Goal: Information Seeking & Learning: Learn about a topic

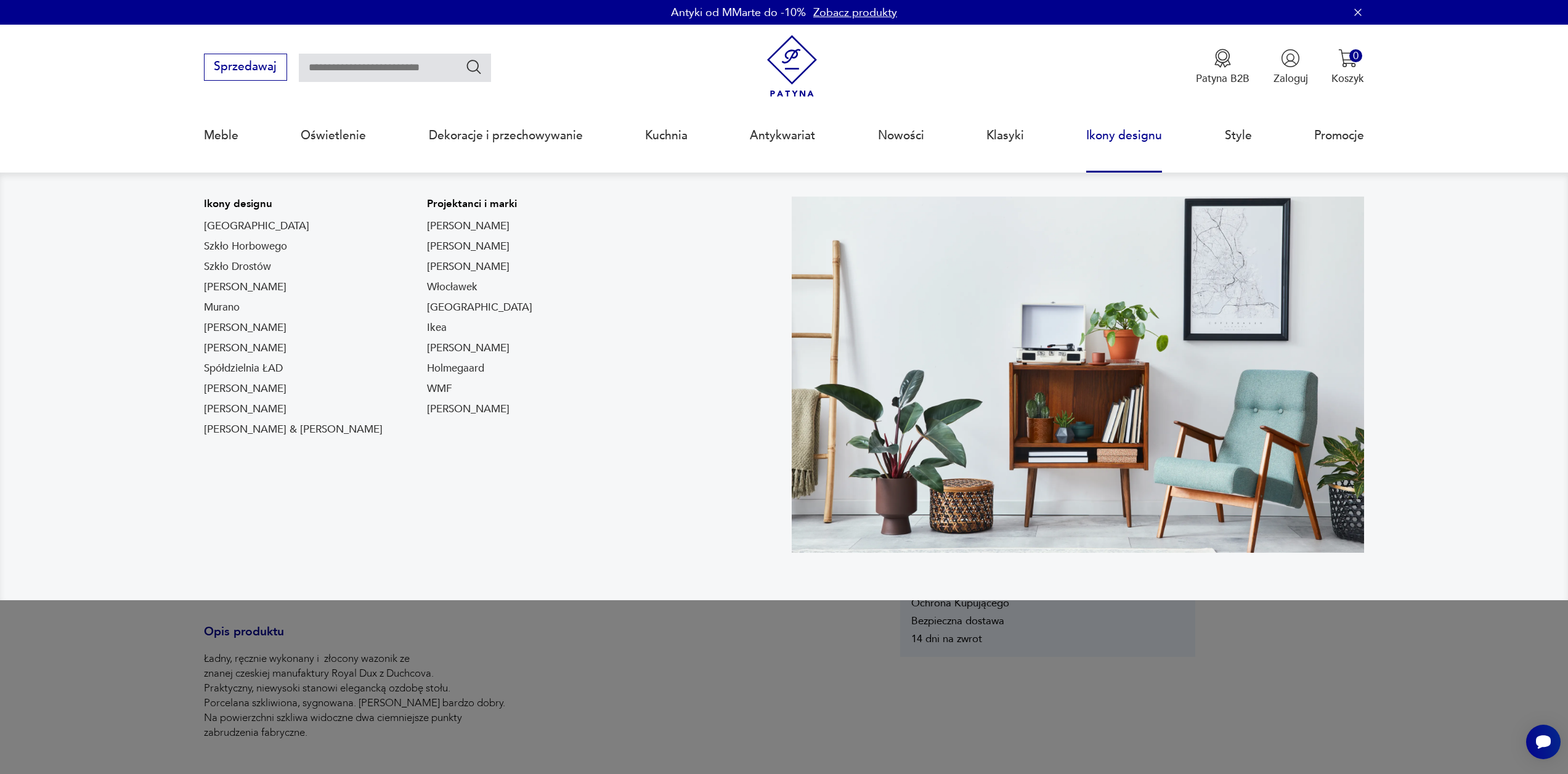
click at [1114, 142] on link "Ikony designu" at bounding box center [1124, 136] width 76 height 57
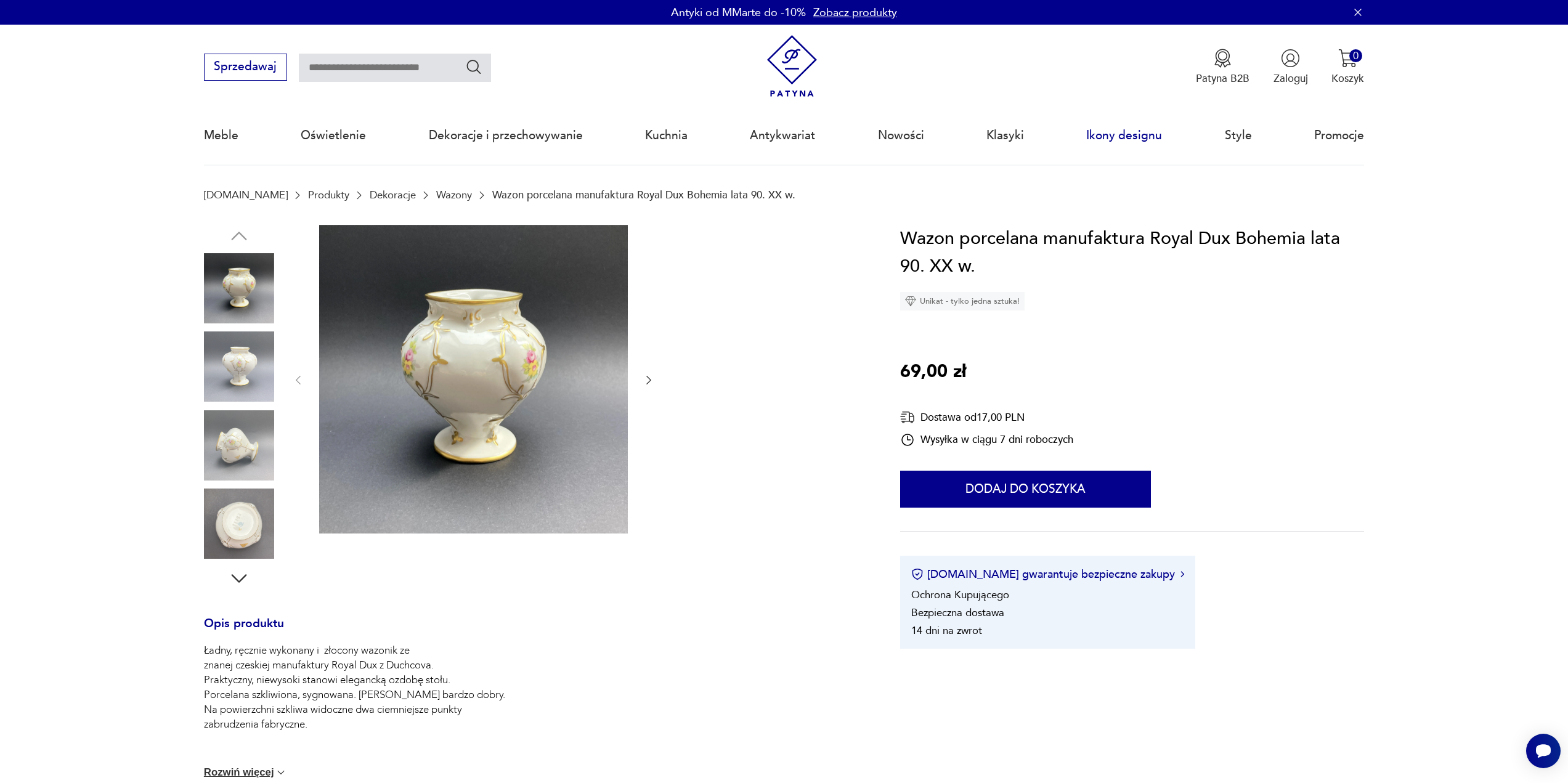
click at [1114, 142] on link "Ikony designu" at bounding box center [1124, 135] width 76 height 57
click at [1112, 142] on link "Ikony designu" at bounding box center [1124, 135] width 76 height 57
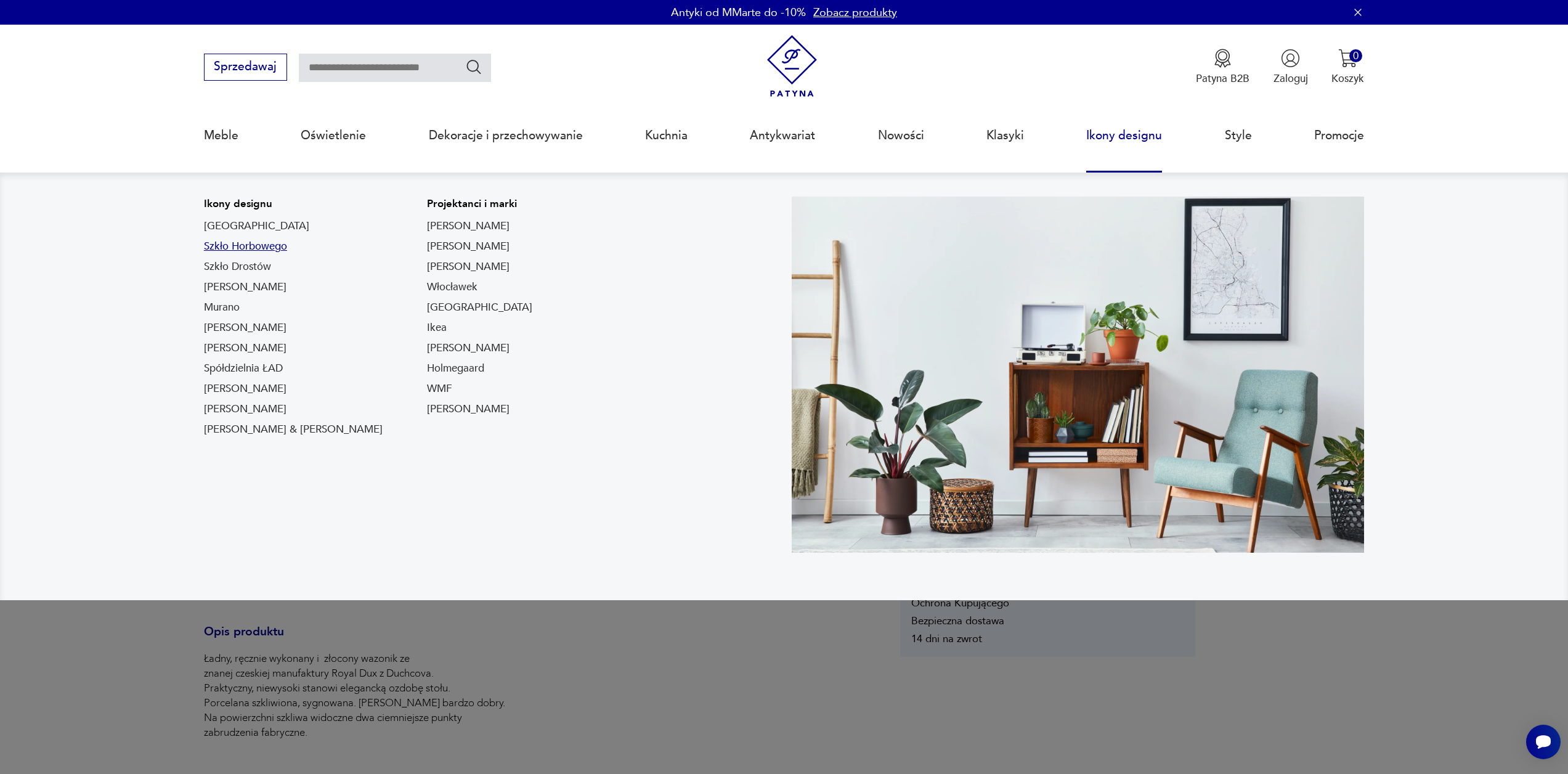
click at [259, 240] on link "Szkło Horbowego" at bounding box center [246, 246] width 83 height 15
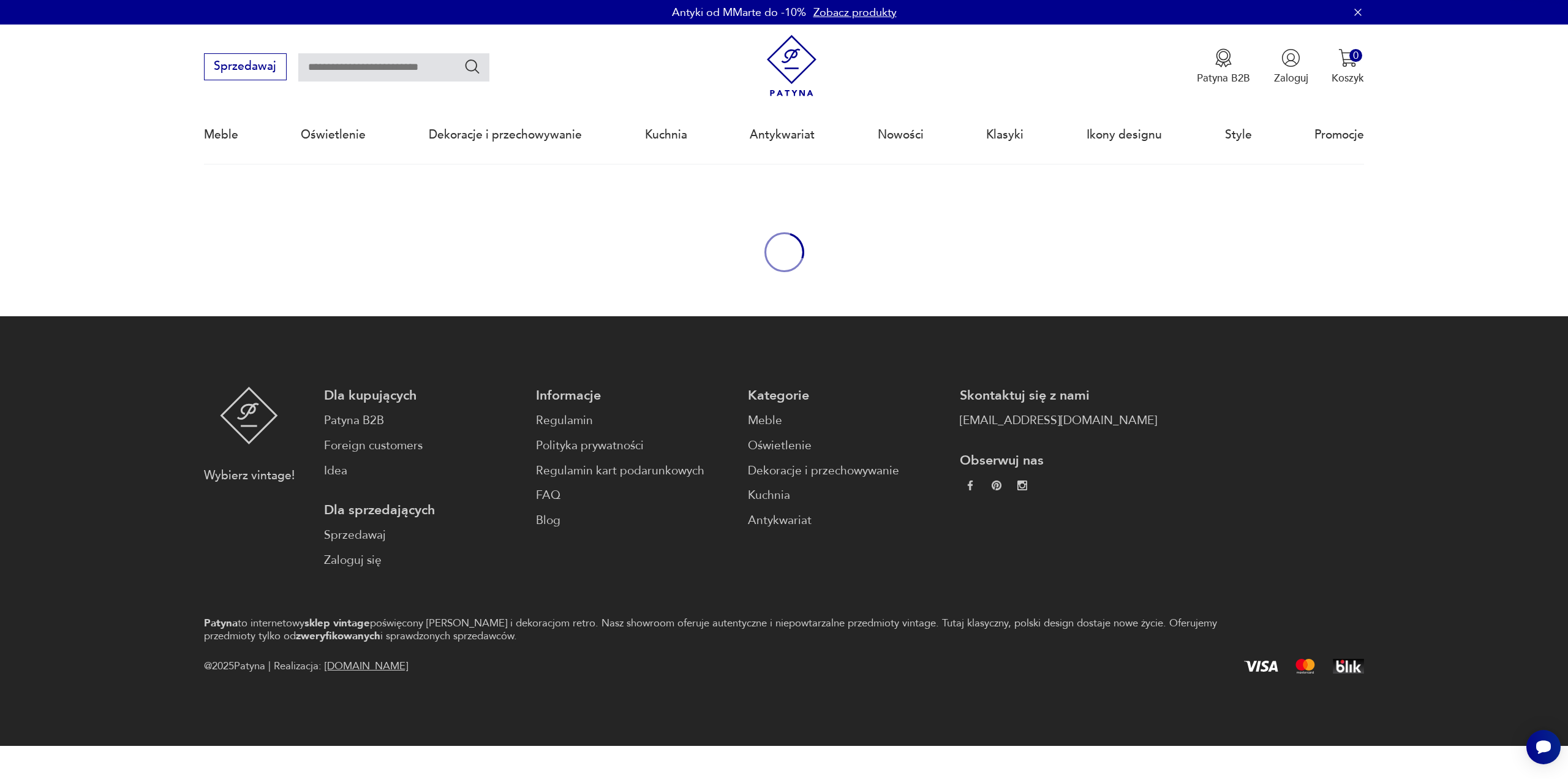
type input "*******"
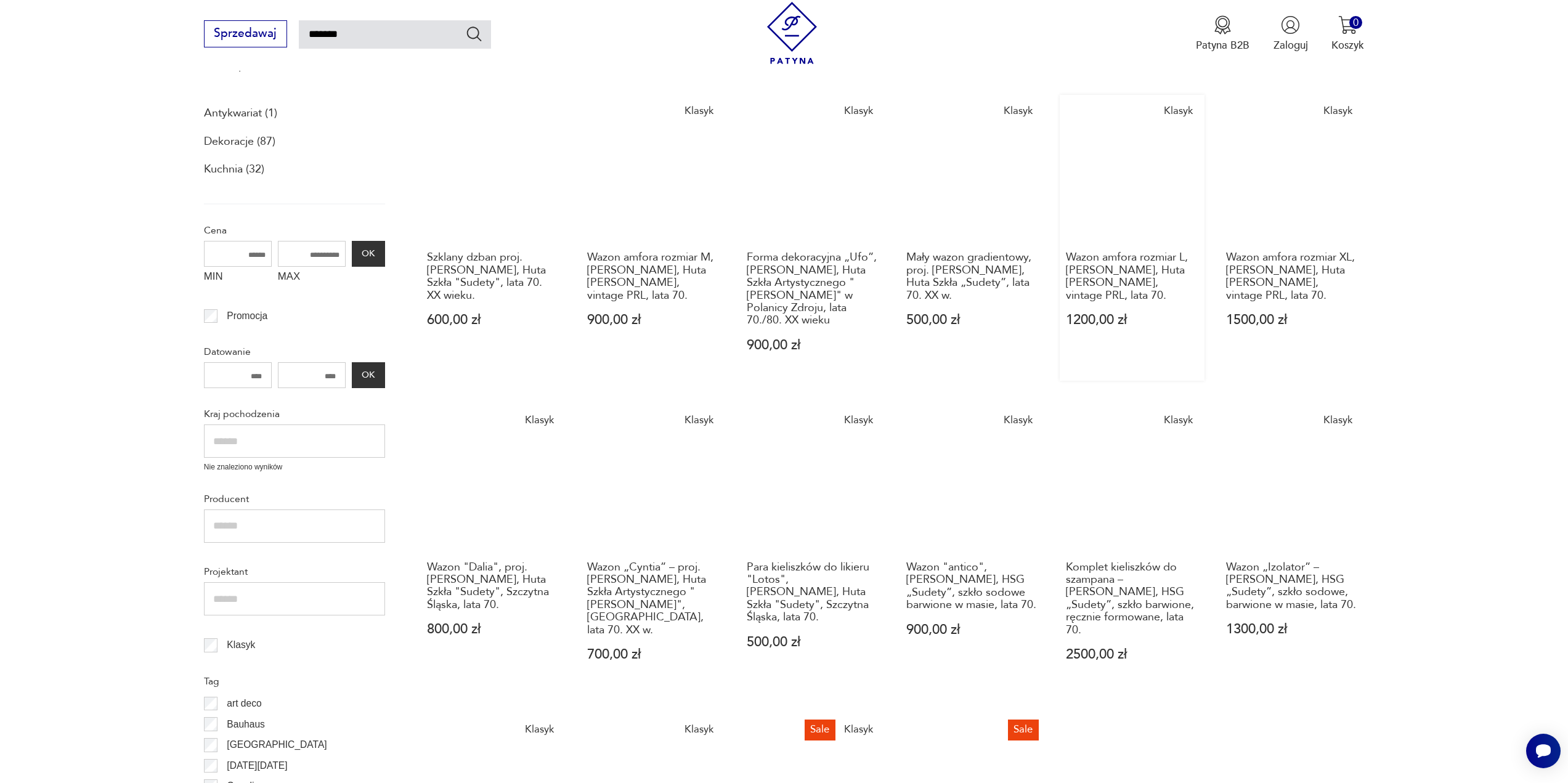
scroll to position [42, 0]
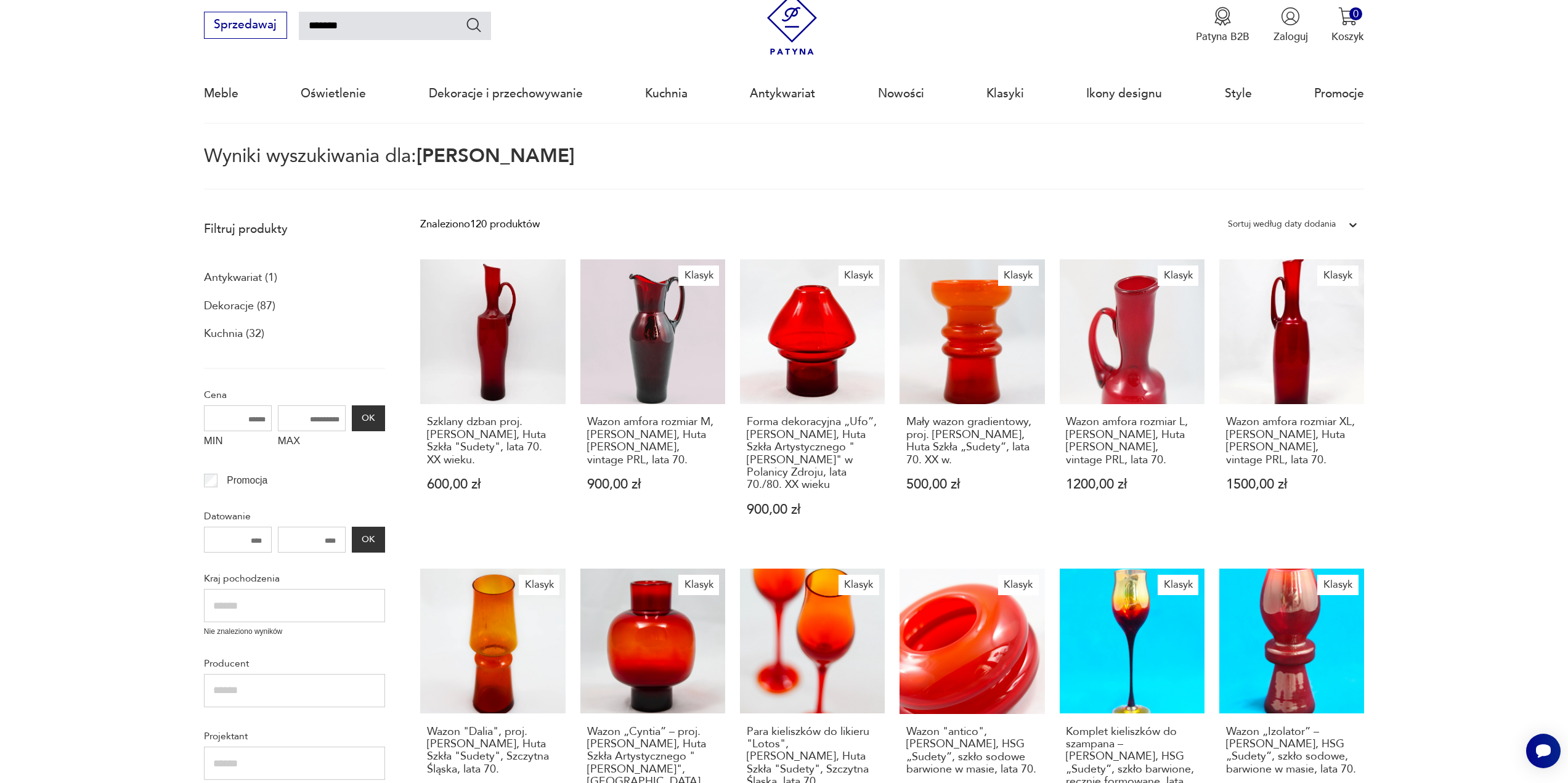
click at [1322, 220] on div "Sortuj według daty dodania" at bounding box center [1281, 224] width 108 height 16
click at [1260, 289] on div "Sortuj według ceny (od najmniejszej)" at bounding box center [1293, 286] width 142 height 31
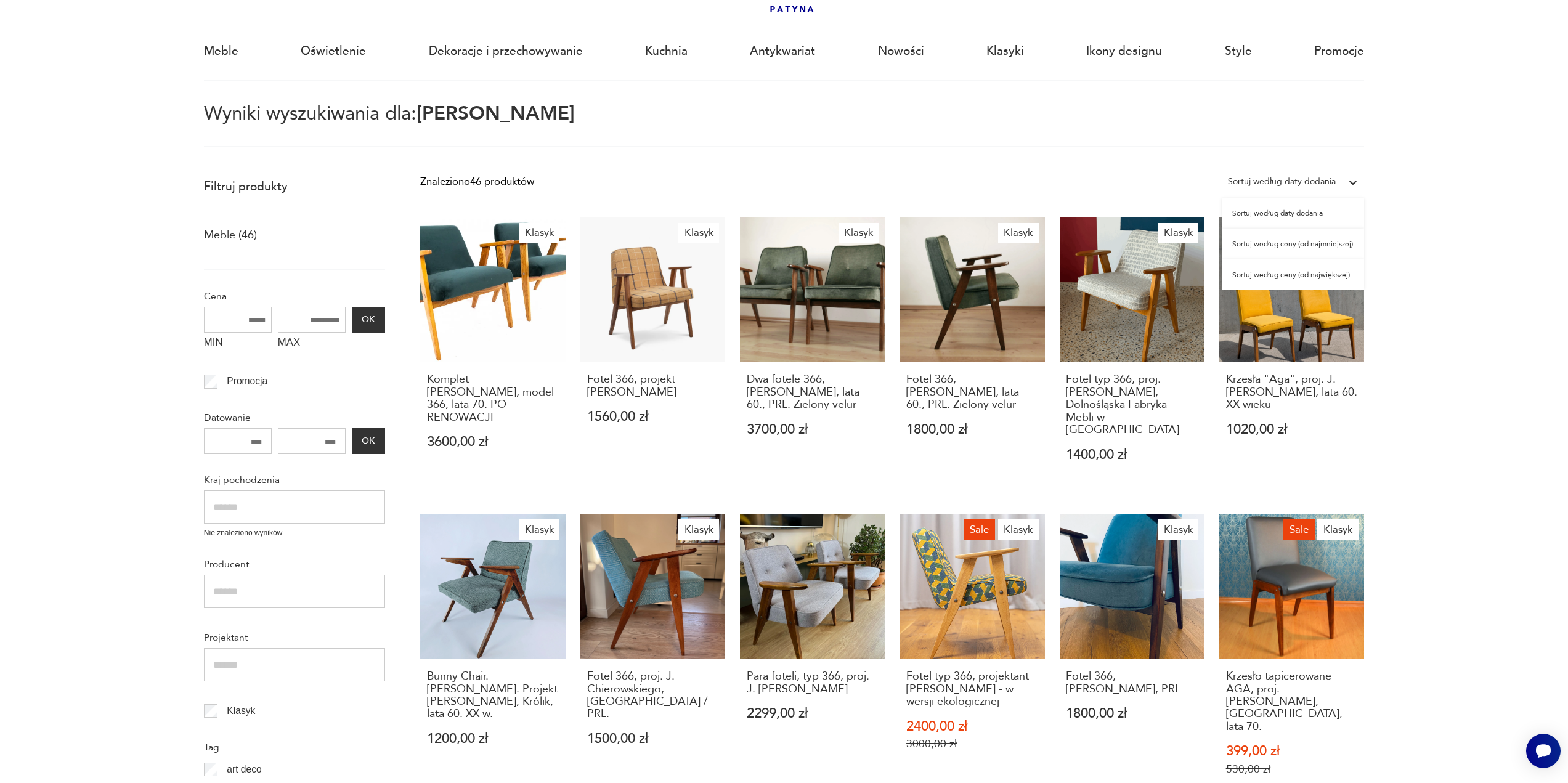
click at [1296, 180] on div "Sortuj według daty dodania" at bounding box center [1281, 182] width 108 height 16
click at [1286, 243] on div "Sortuj według ceny (od najmniejszej)" at bounding box center [1293, 244] width 142 height 31
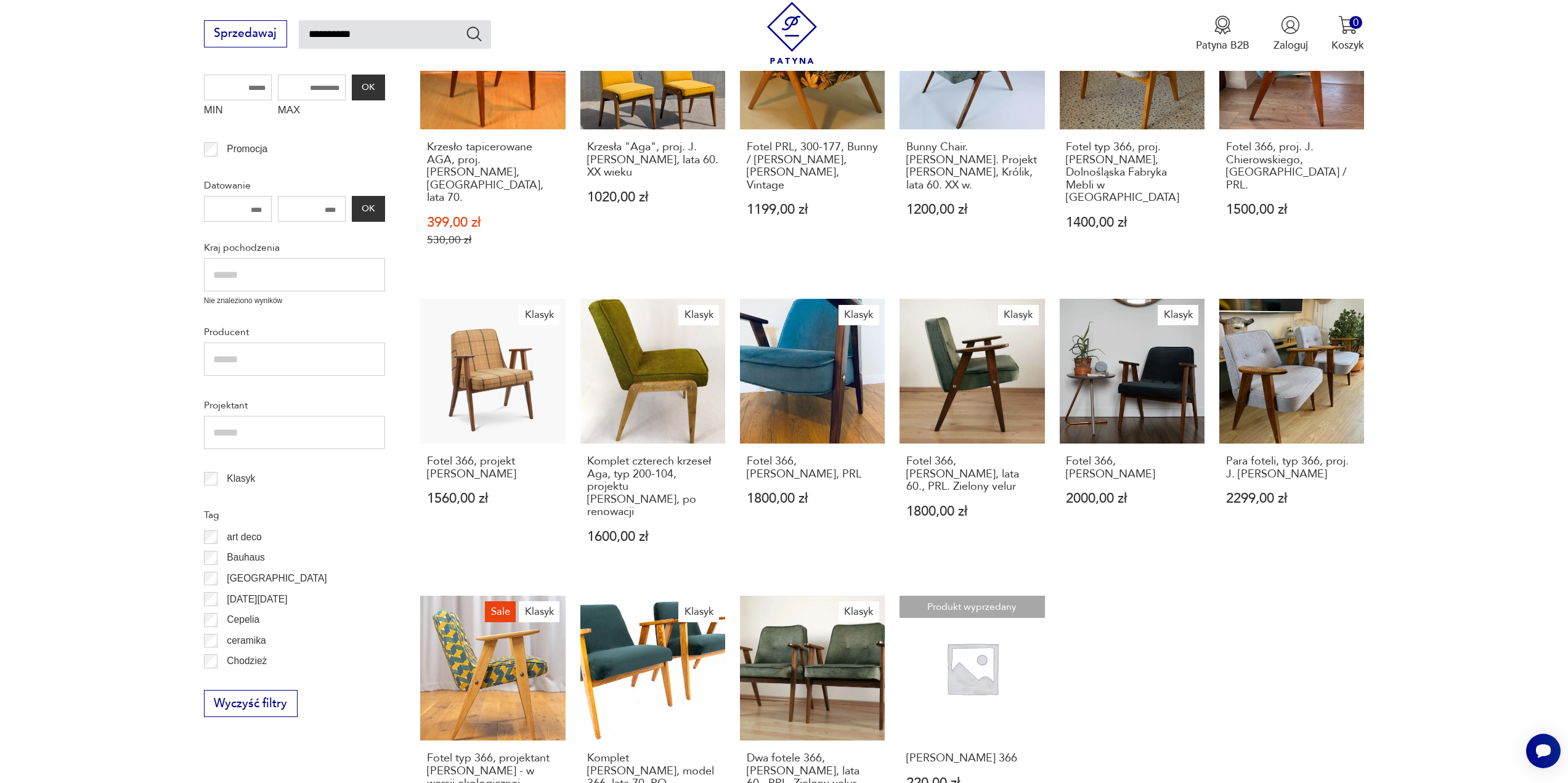
scroll to position [317, 0]
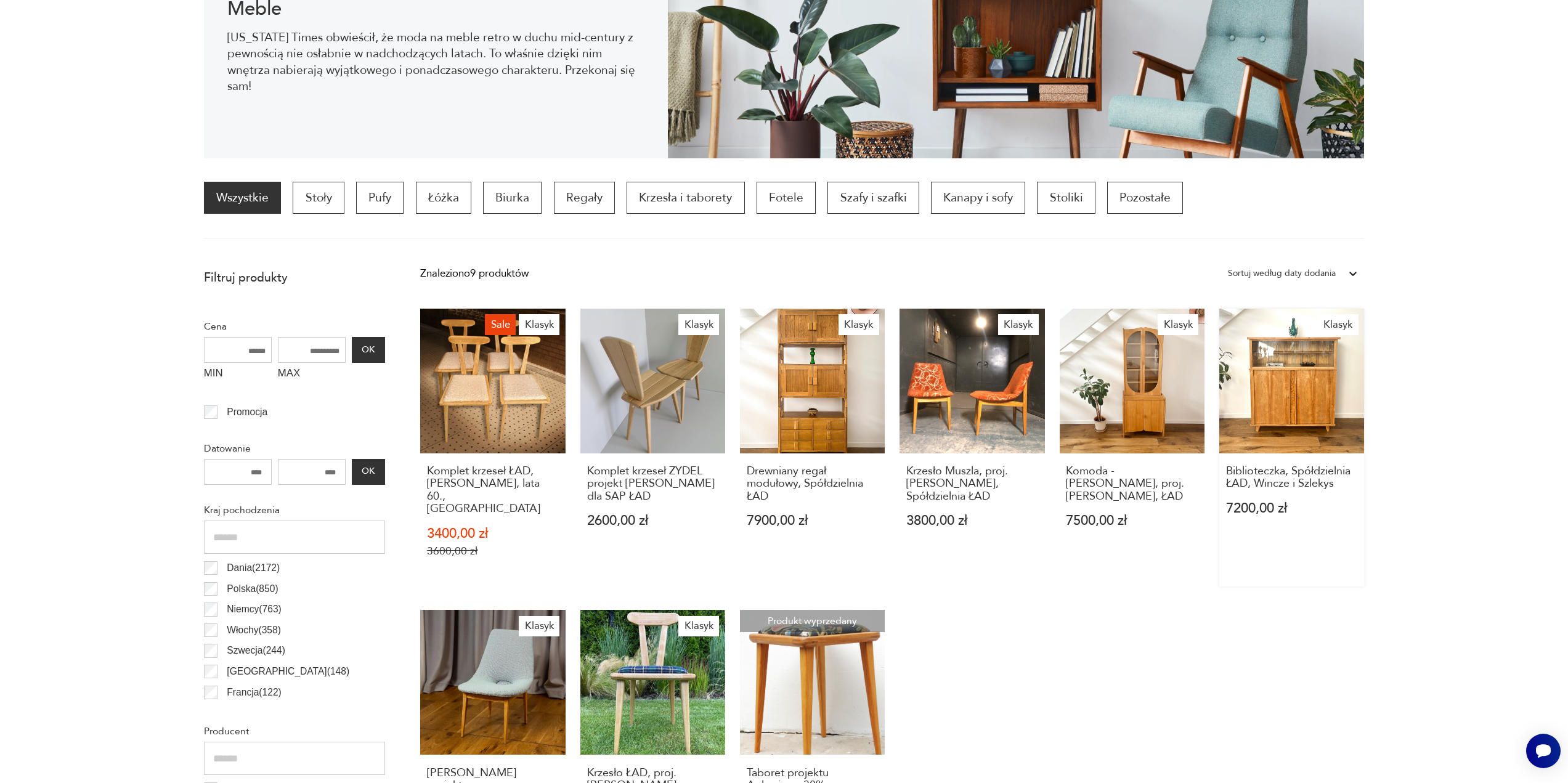
scroll to position [348, 0]
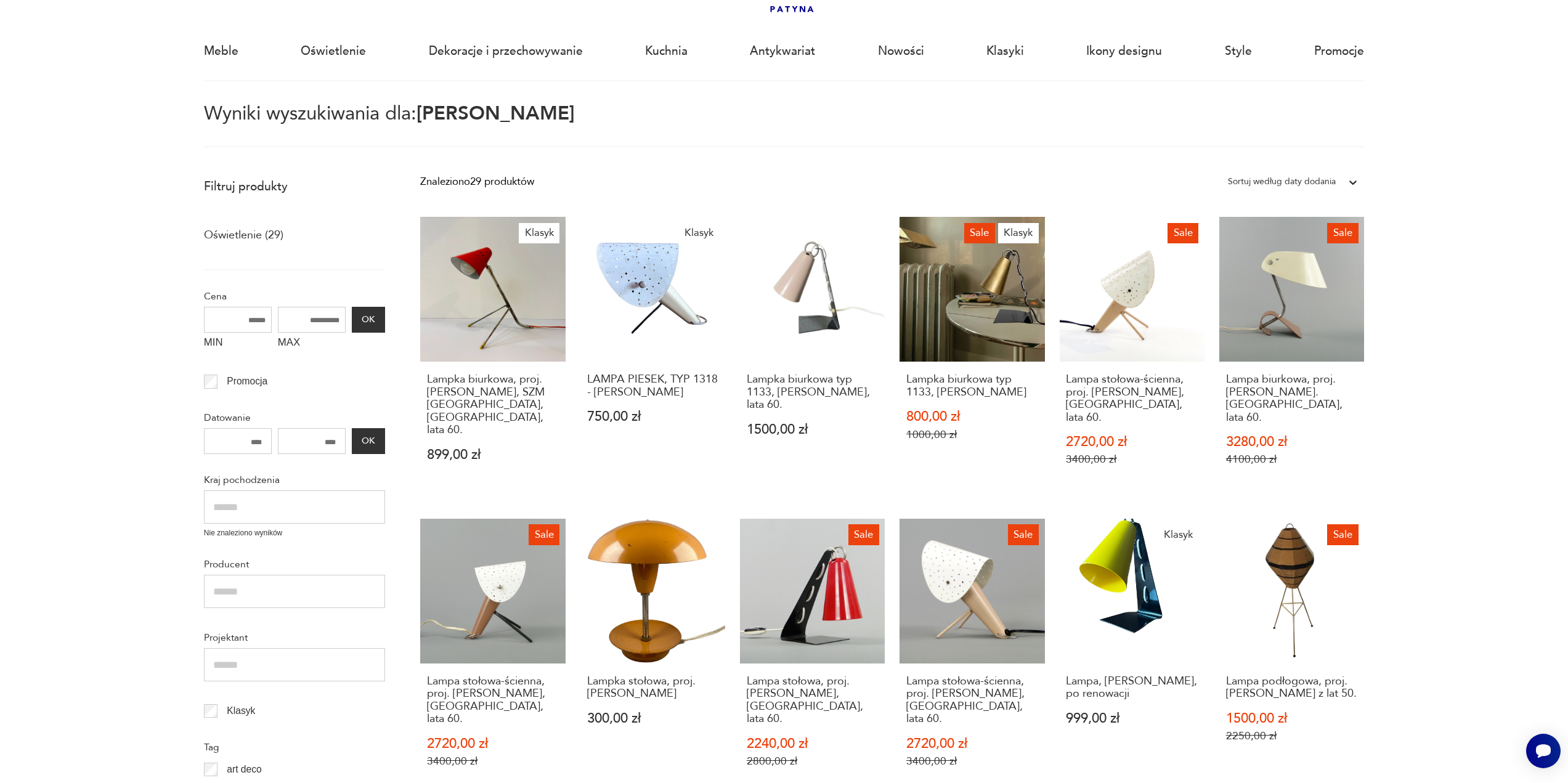
click at [1297, 179] on div "Sortuj według daty dodania" at bounding box center [1281, 182] width 108 height 16
click at [1290, 242] on div "Sortuj według ceny (od najmniejszej)" at bounding box center [1293, 244] width 142 height 31
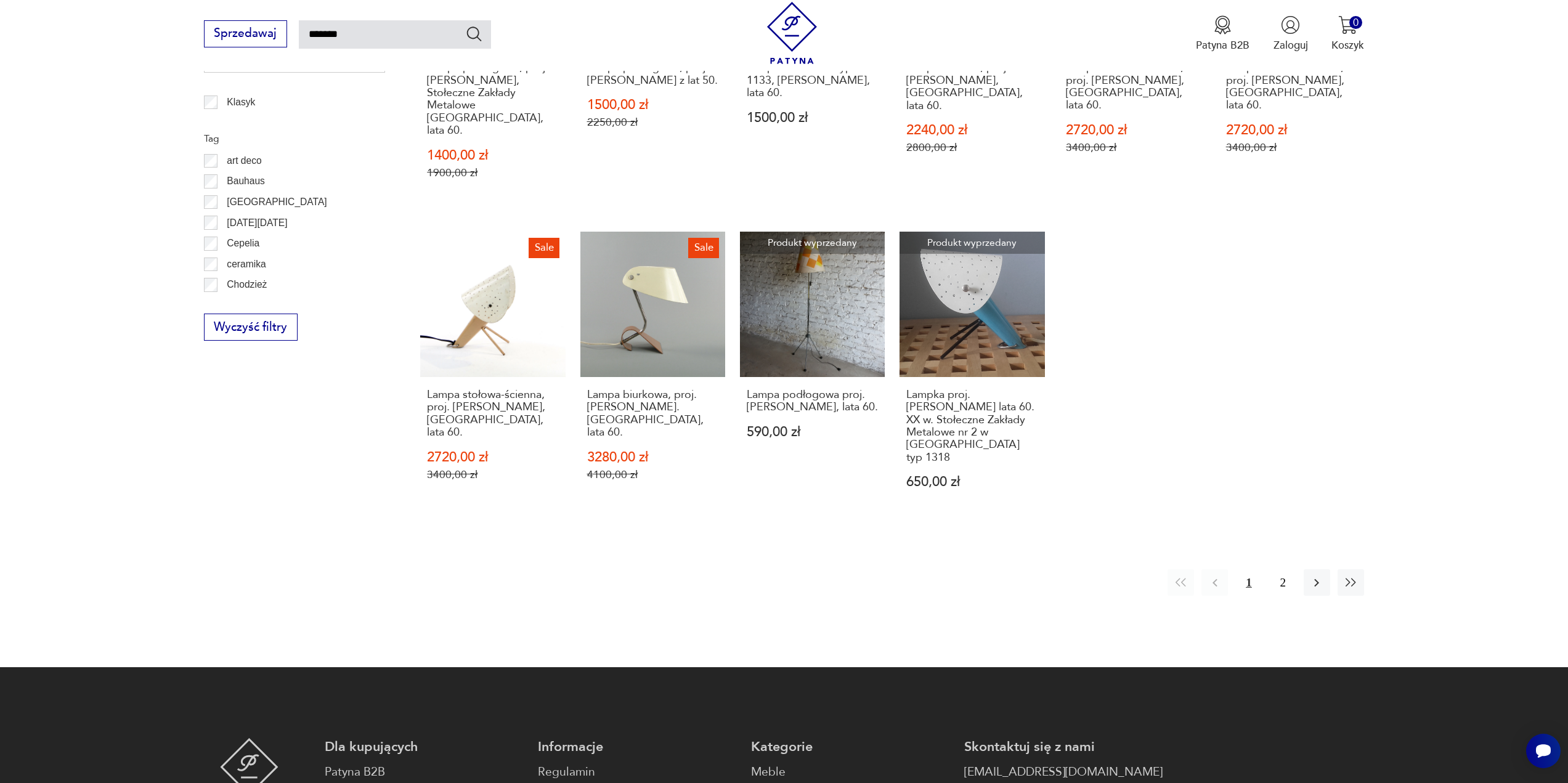
scroll to position [810, 0]
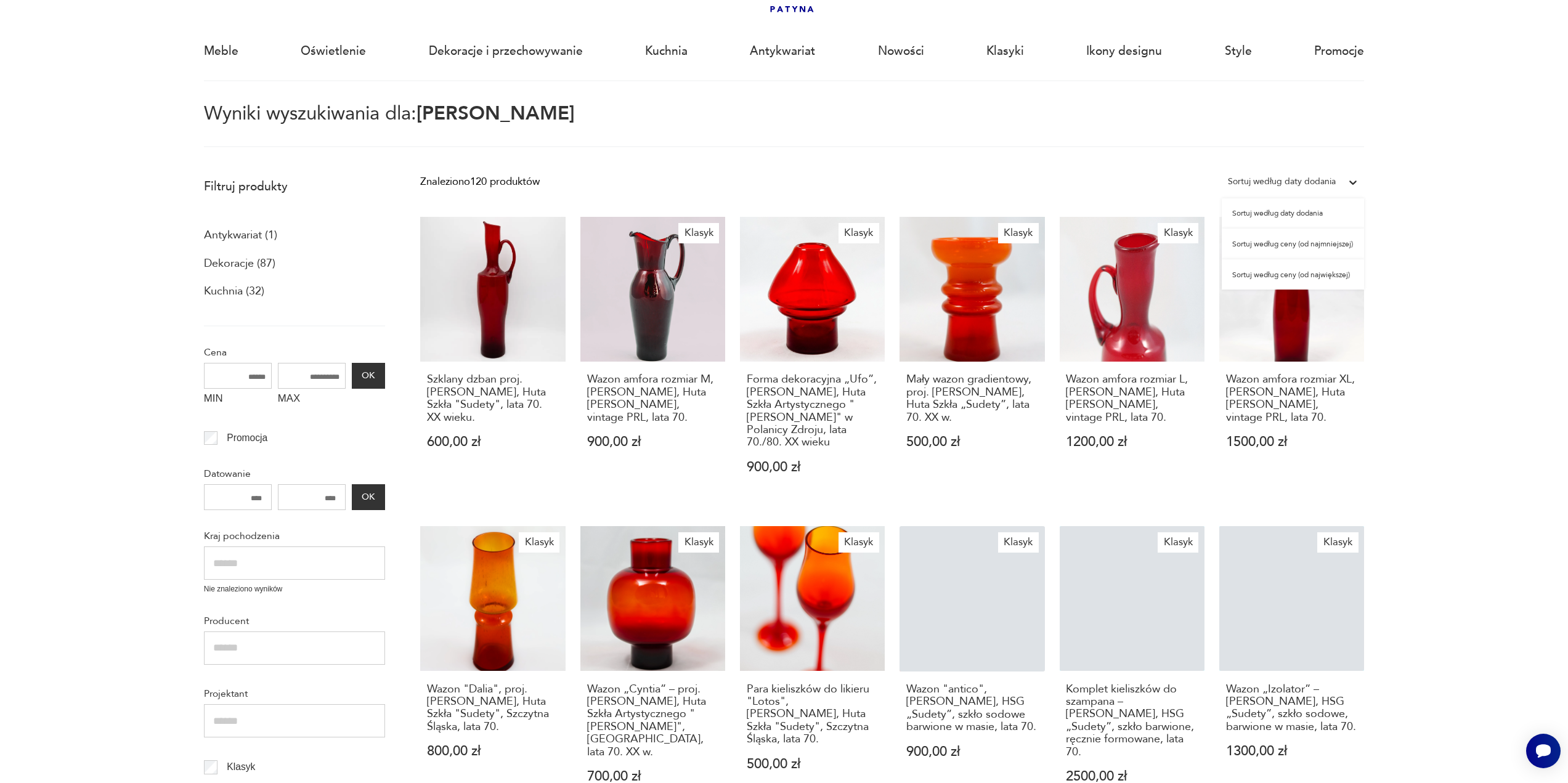
click at [1303, 179] on div "Sortuj według daty dodania" at bounding box center [1281, 182] width 108 height 16
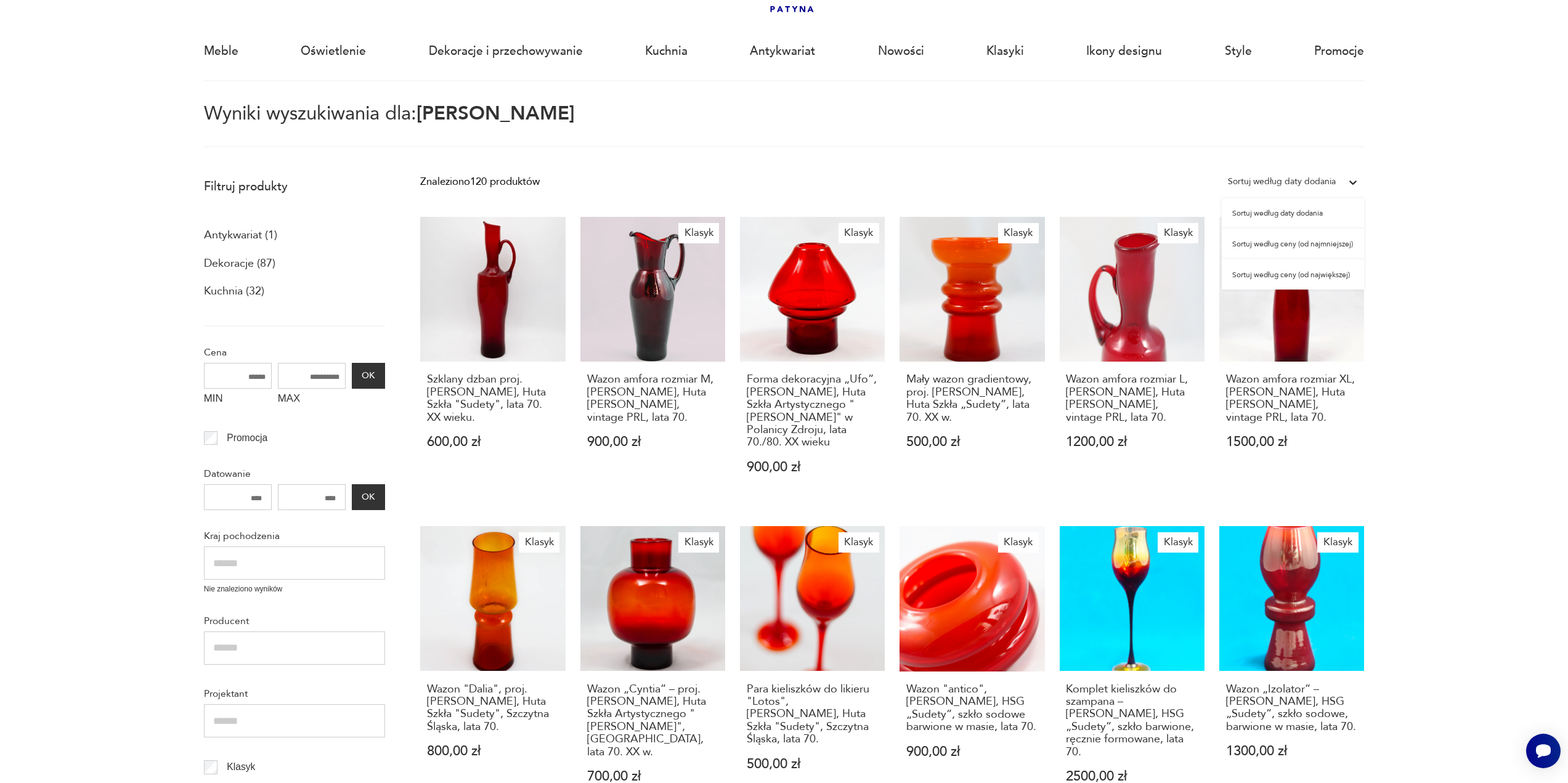
click at [1294, 248] on div "Sortuj według ceny (od najmniejszej)" at bounding box center [1293, 244] width 142 height 31
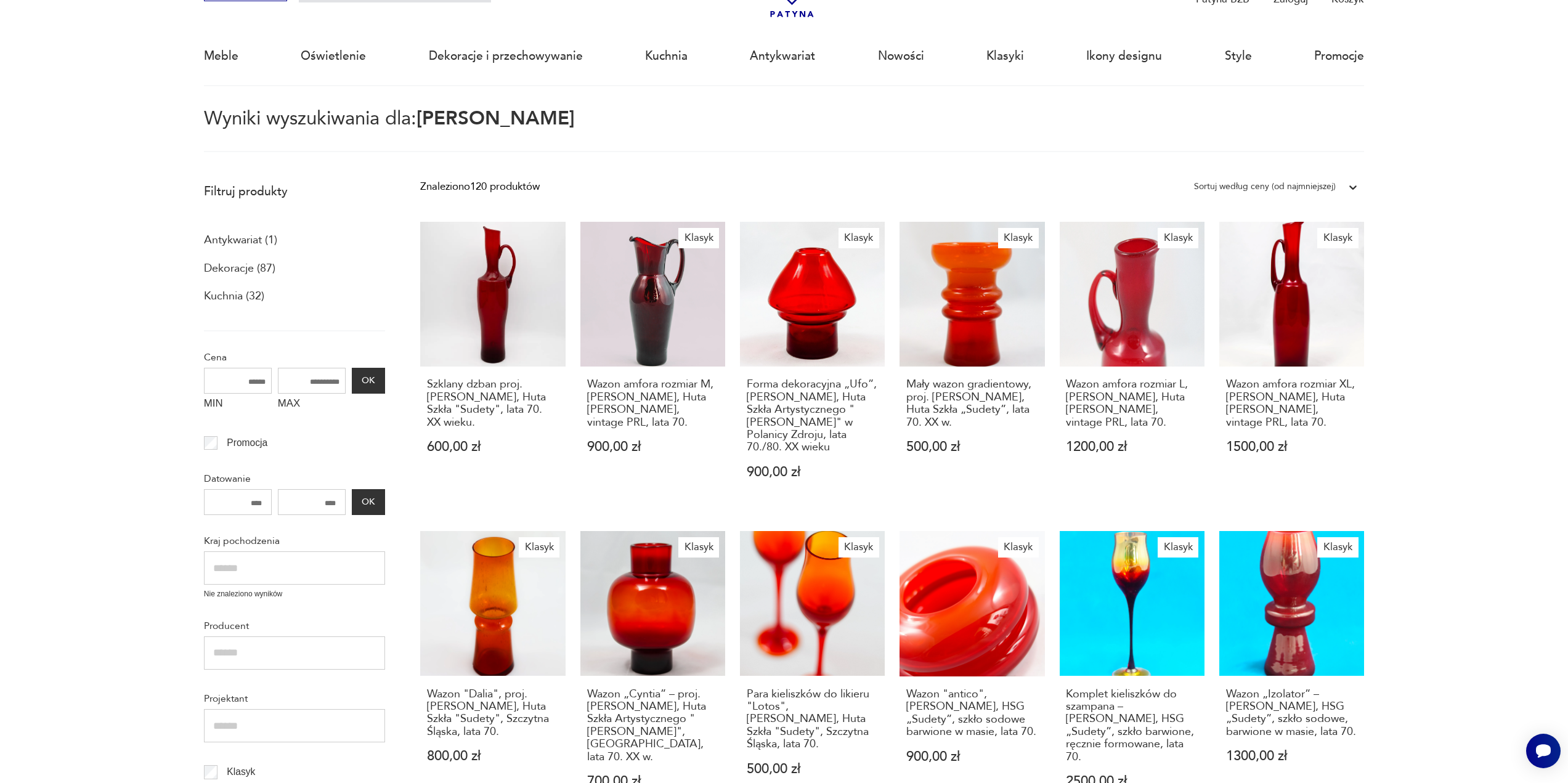
scroll to position [71, 0]
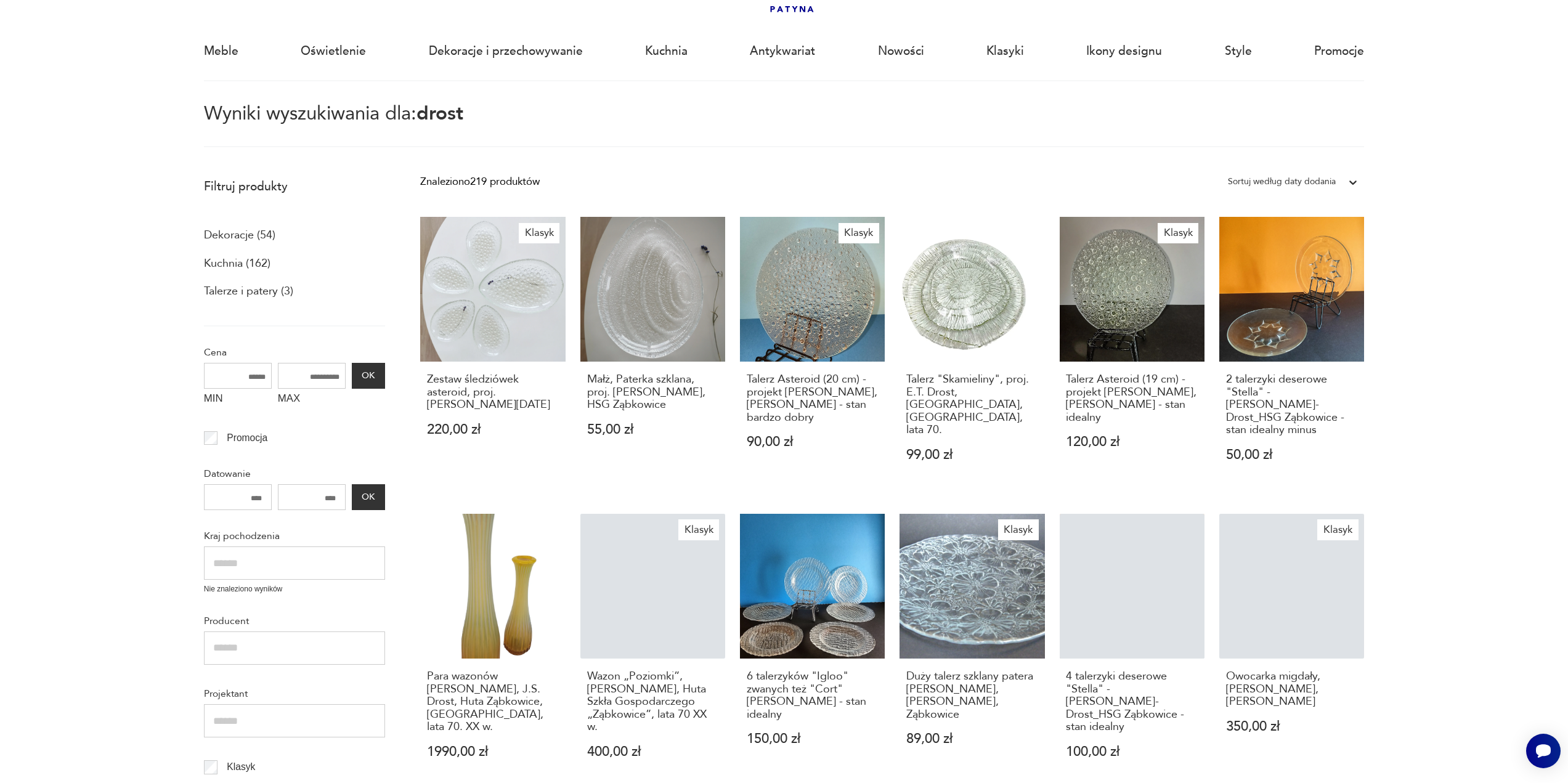
click at [1329, 178] on div "Sortuj według daty dodania" at bounding box center [1281, 182] width 108 height 16
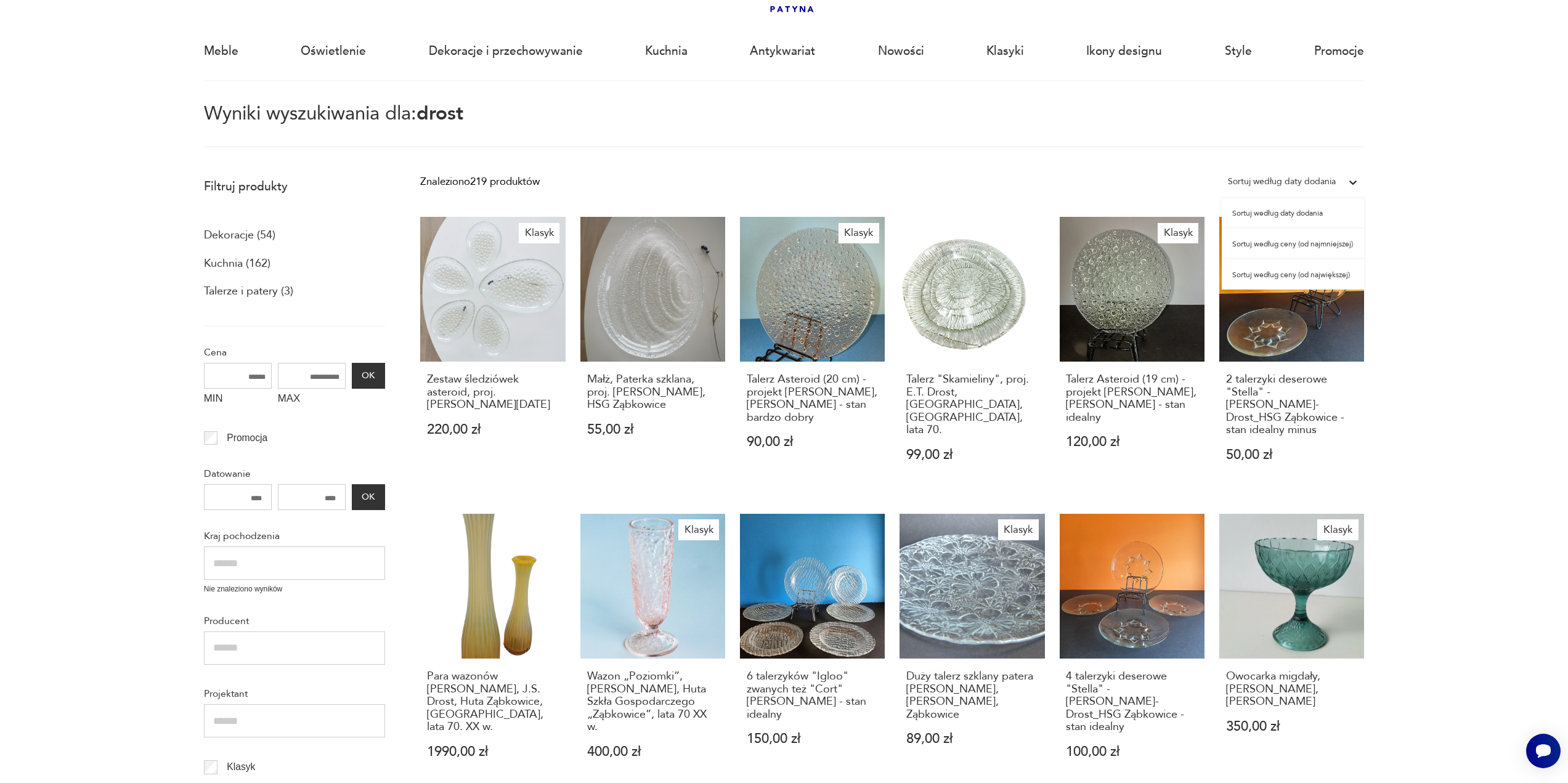
click at [1304, 240] on div "Sortuj według ceny (od najmniejszej)" at bounding box center [1293, 244] width 142 height 31
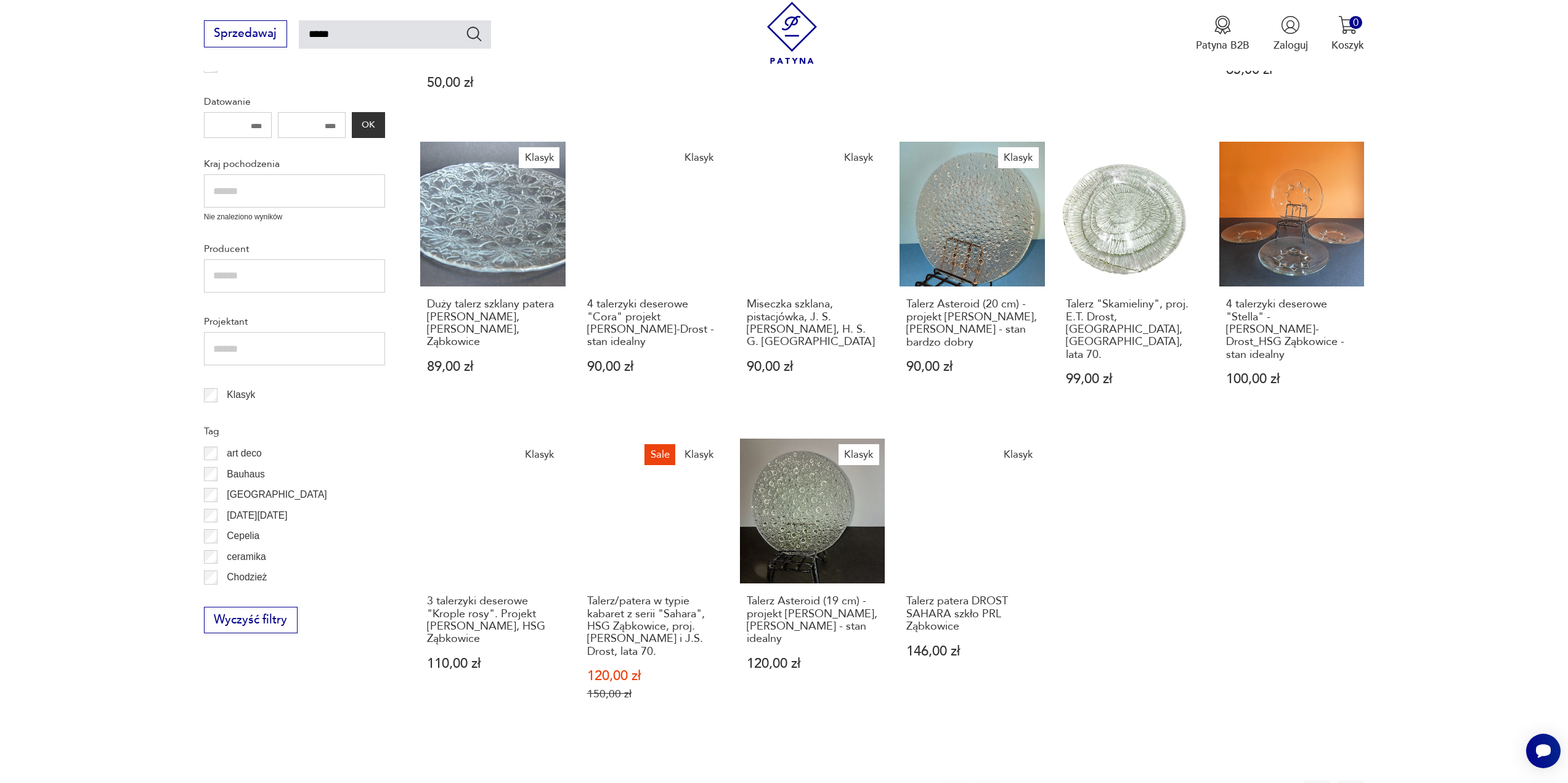
scroll to position [502, 0]
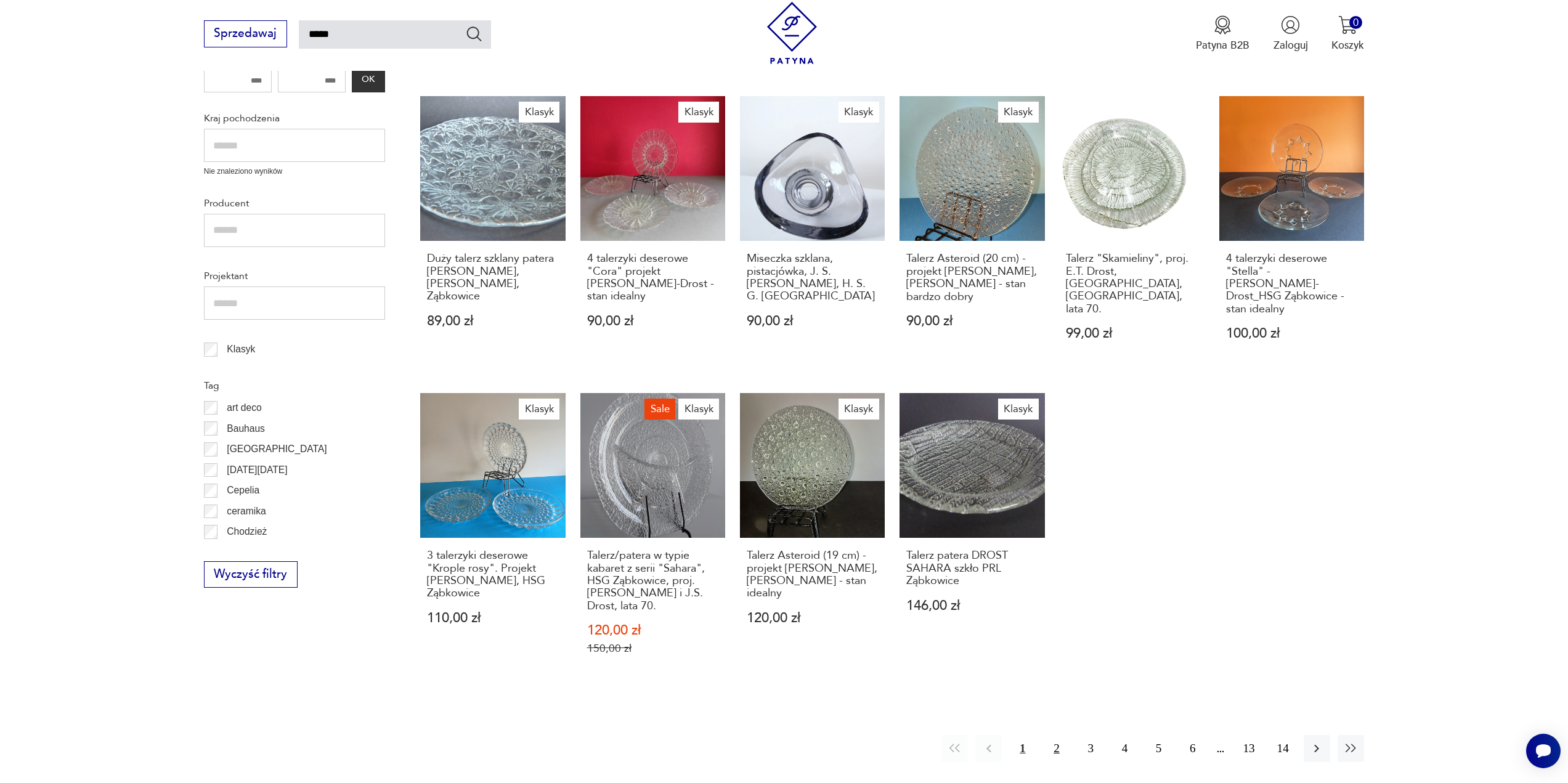
click at [1062, 735] on button "2" at bounding box center [1056, 748] width 27 height 27
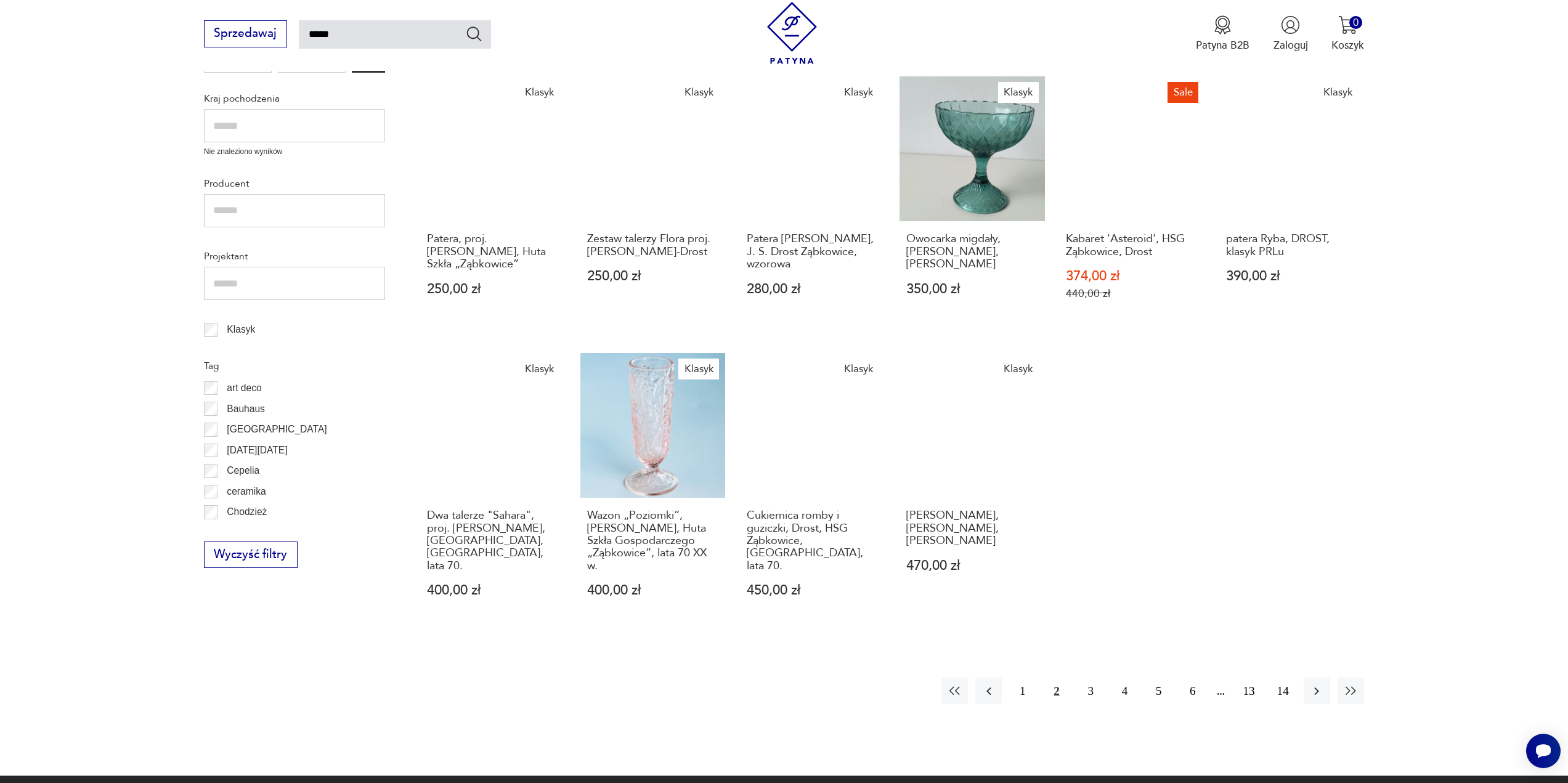
scroll to position [625, 0]
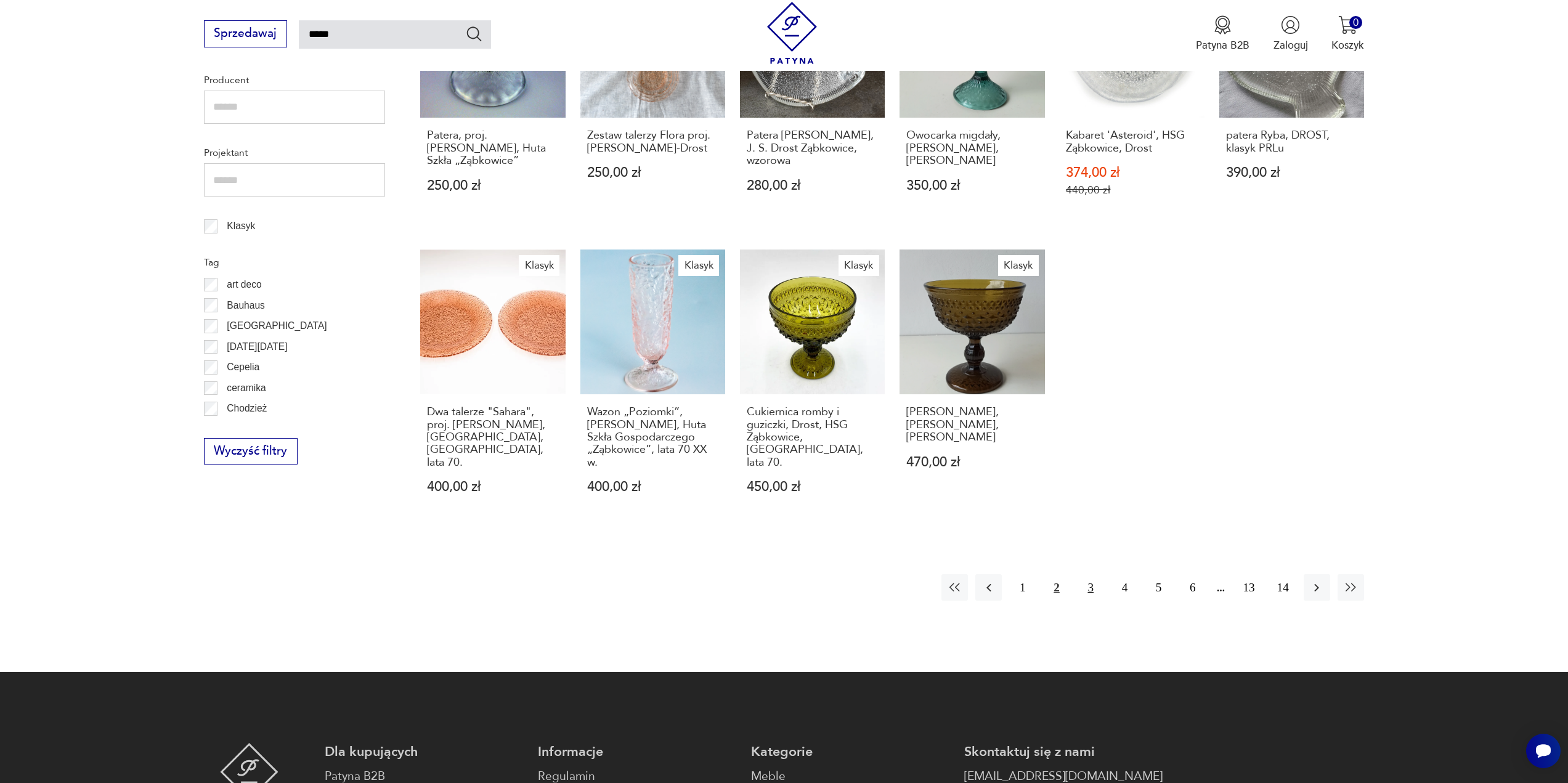
click at [1089, 577] on button "3" at bounding box center [1091, 587] width 27 height 27
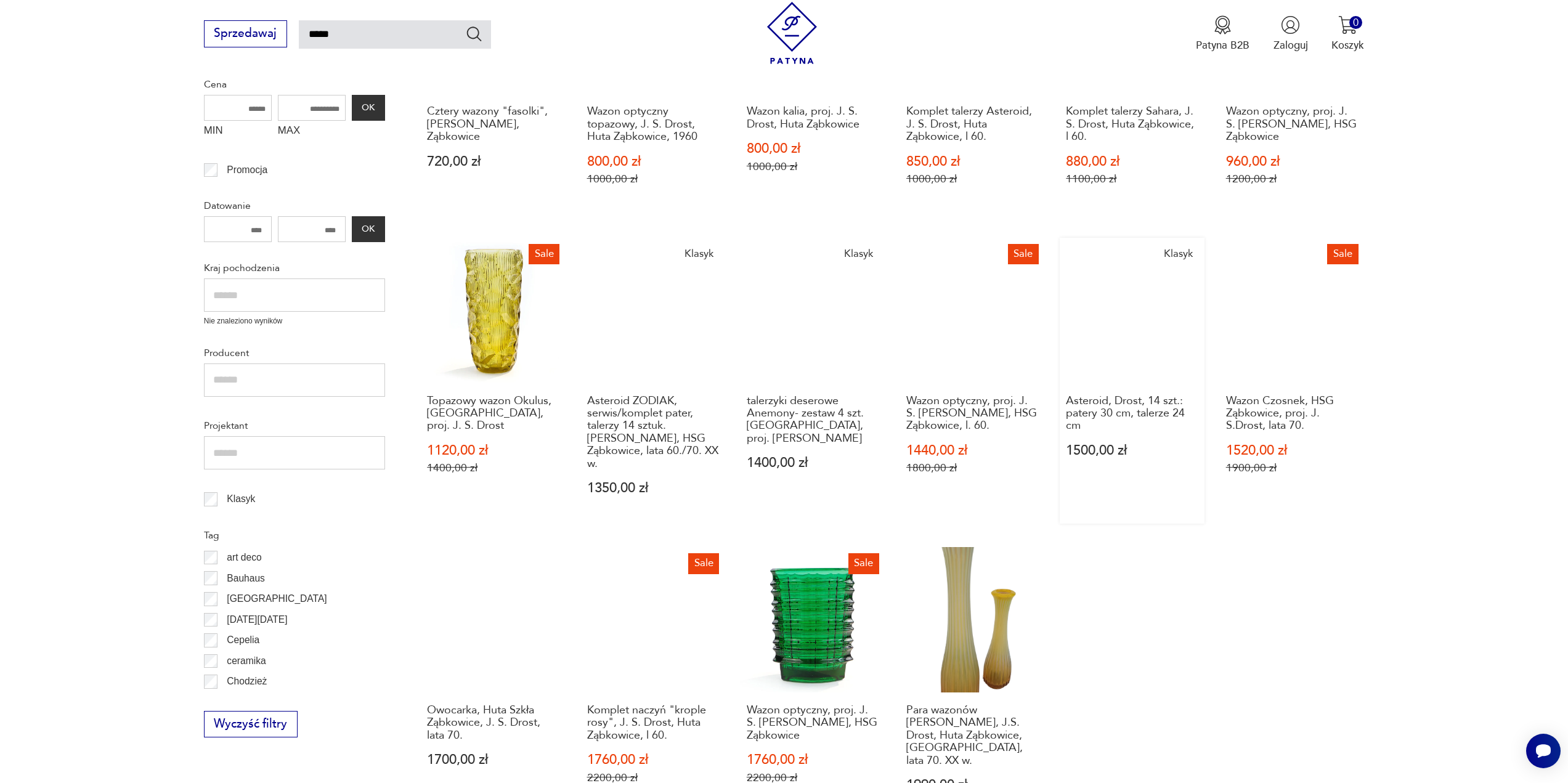
scroll to position [378, 0]
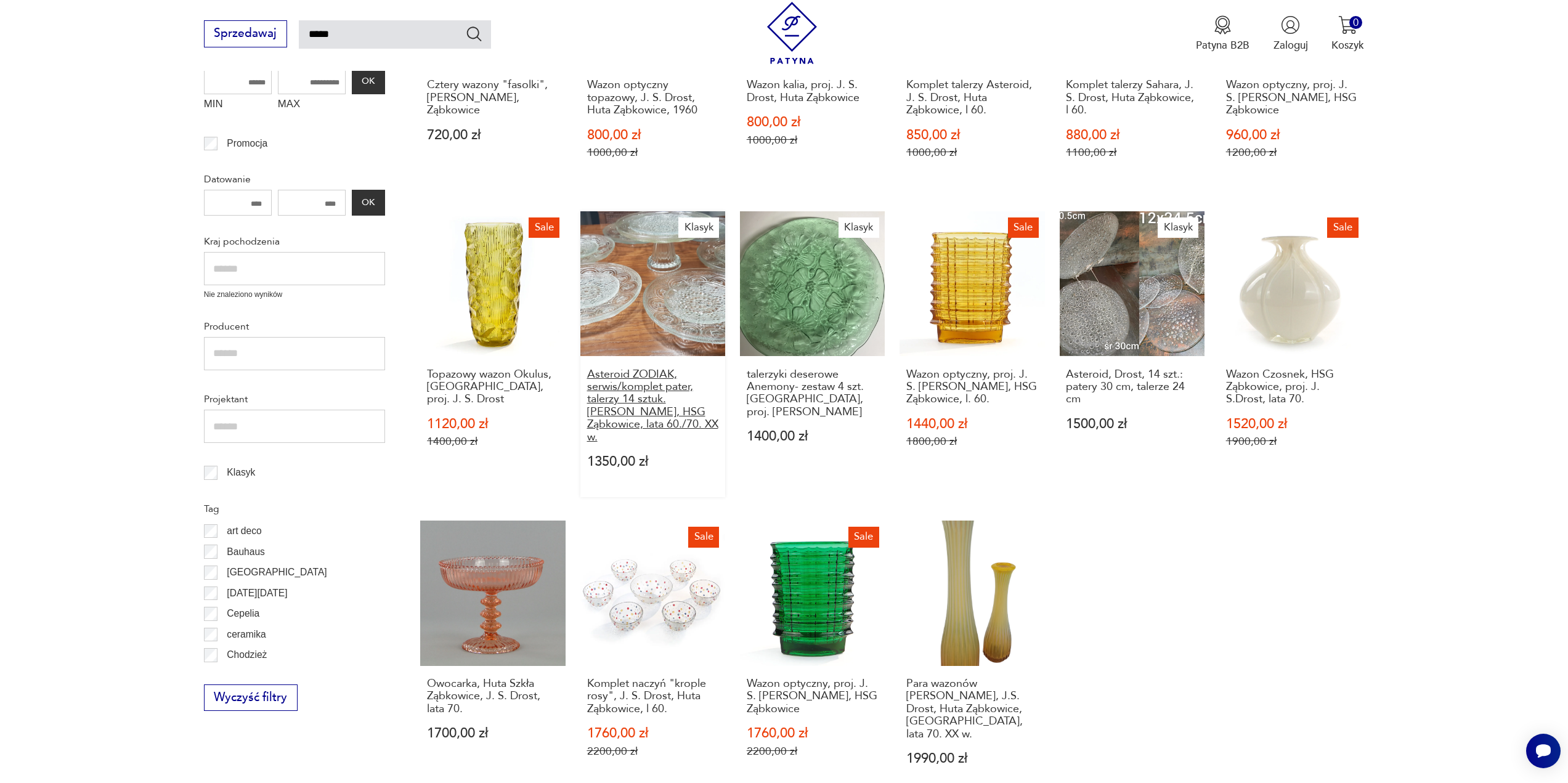
click at [590, 403] on h3 "Asteroid ZODIAK, serwis/komplet pater, talerzy 14 sztuk. [PERSON_NAME], HSG Ząb…" at bounding box center [653, 405] width 132 height 75
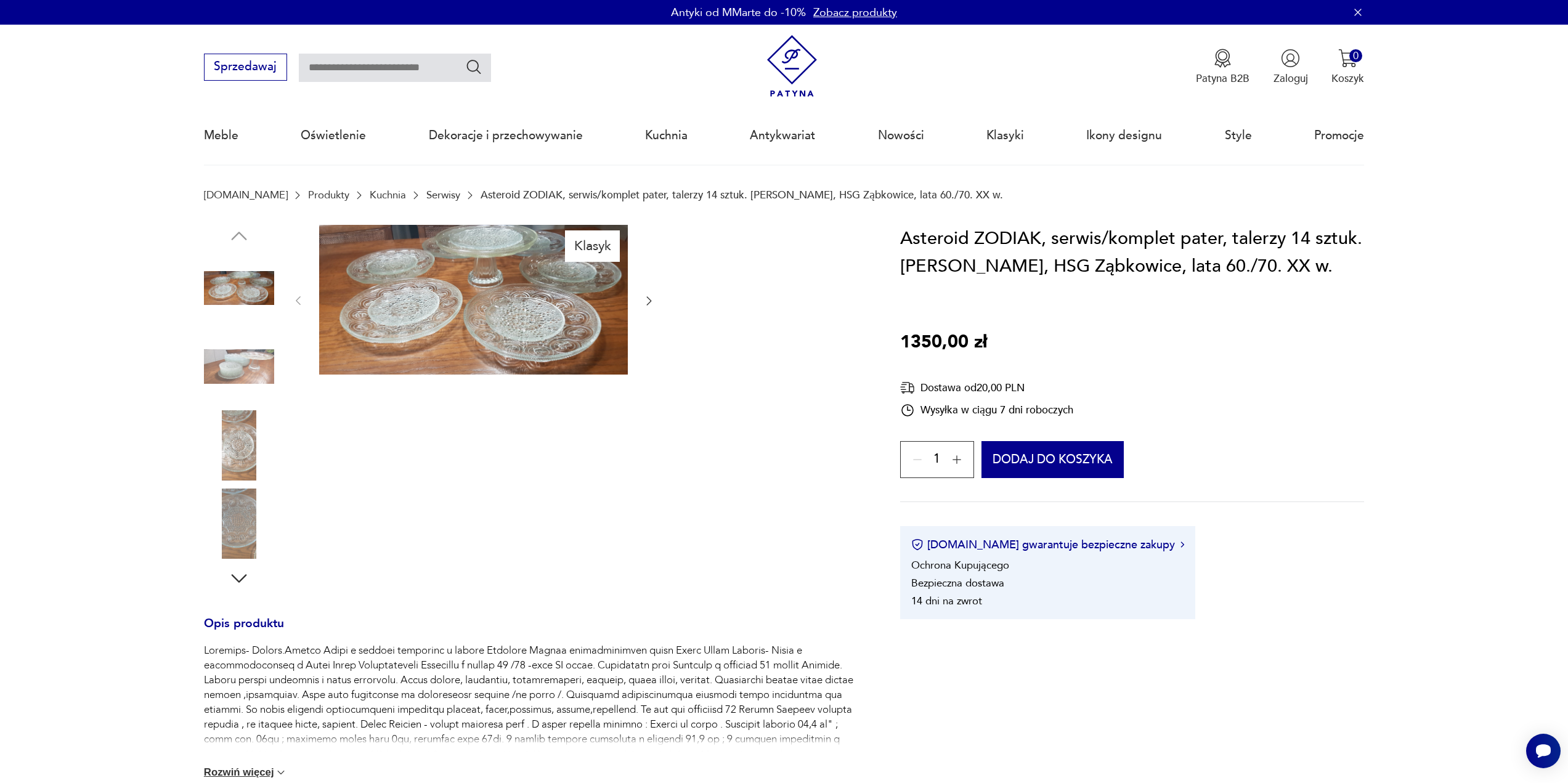
click at [469, 318] on img at bounding box center [474, 300] width 309 height 150
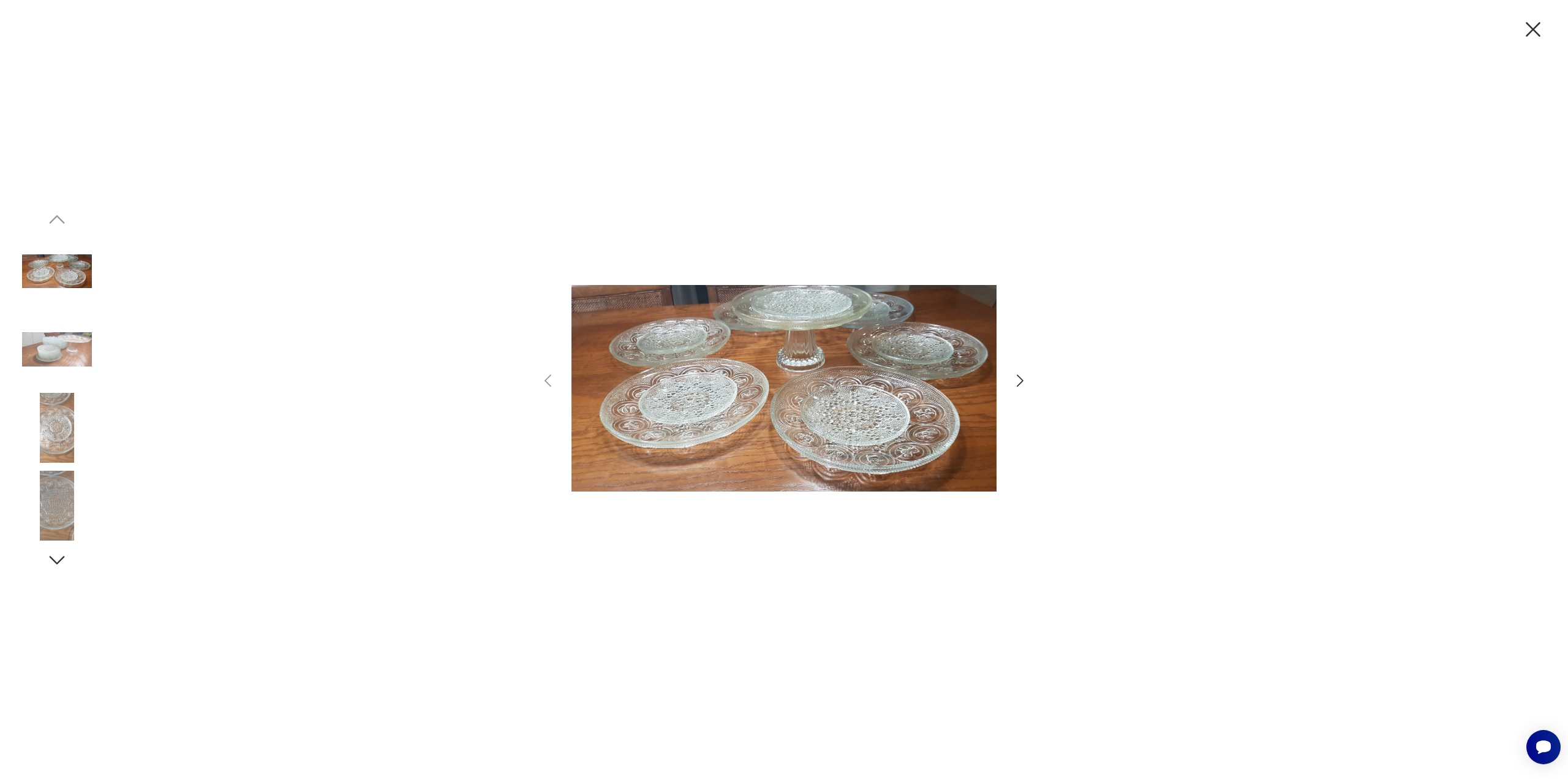
click at [1018, 381] on icon "button" at bounding box center [1020, 380] width 17 height 17
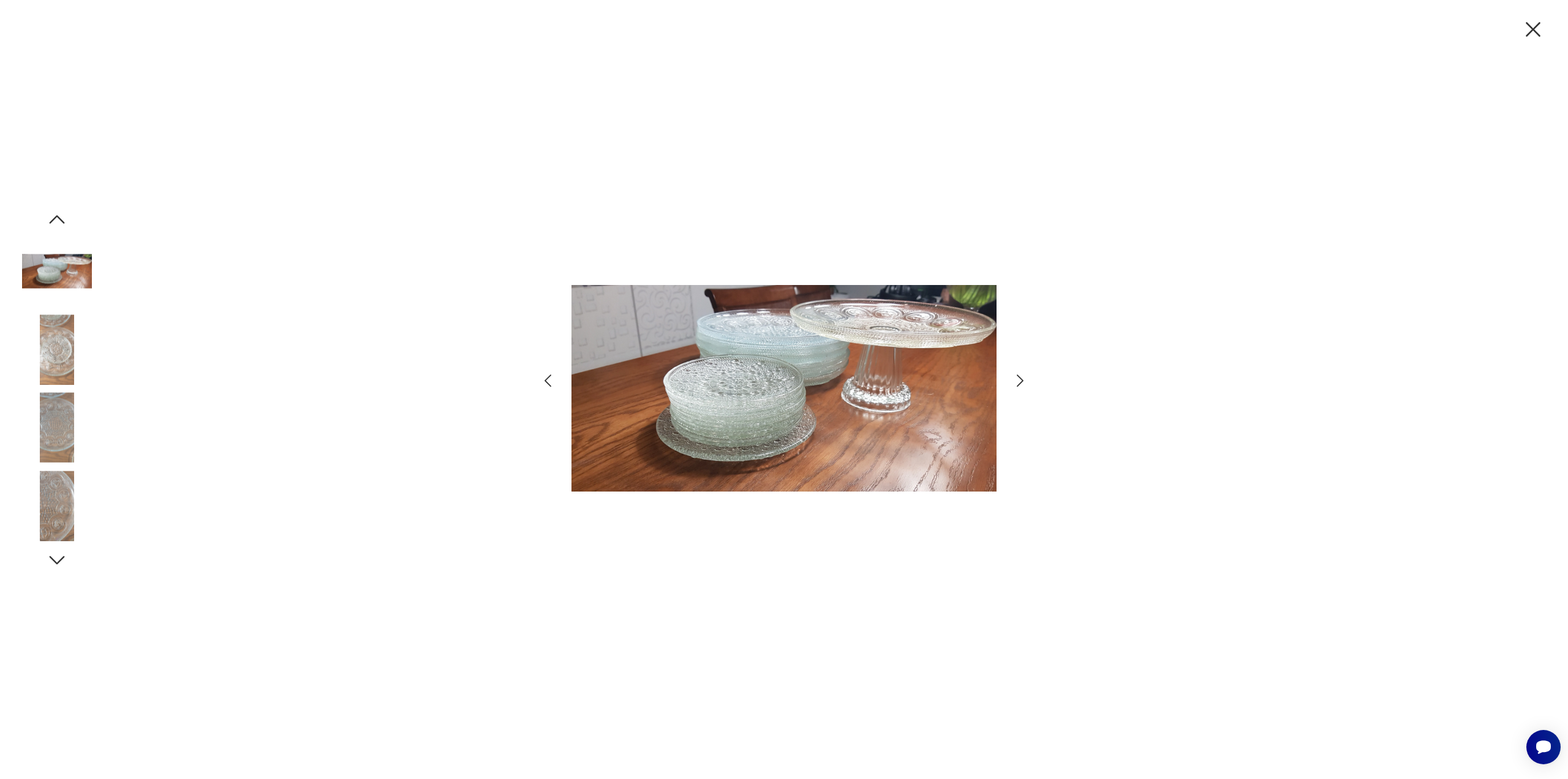
click at [1018, 381] on icon "button" at bounding box center [1020, 380] width 17 height 17
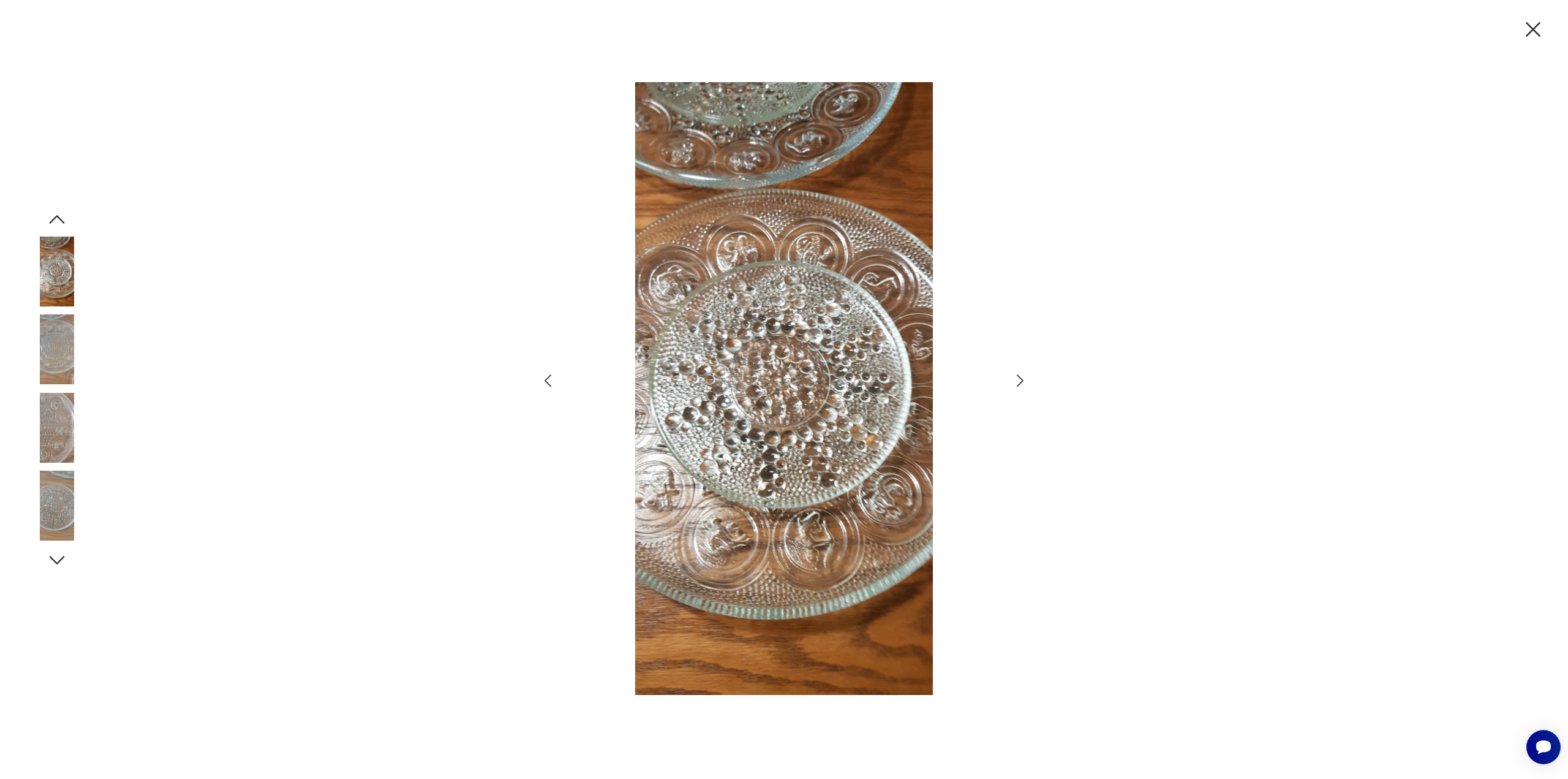
click at [1018, 381] on icon "button" at bounding box center [1020, 380] width 17 height 17
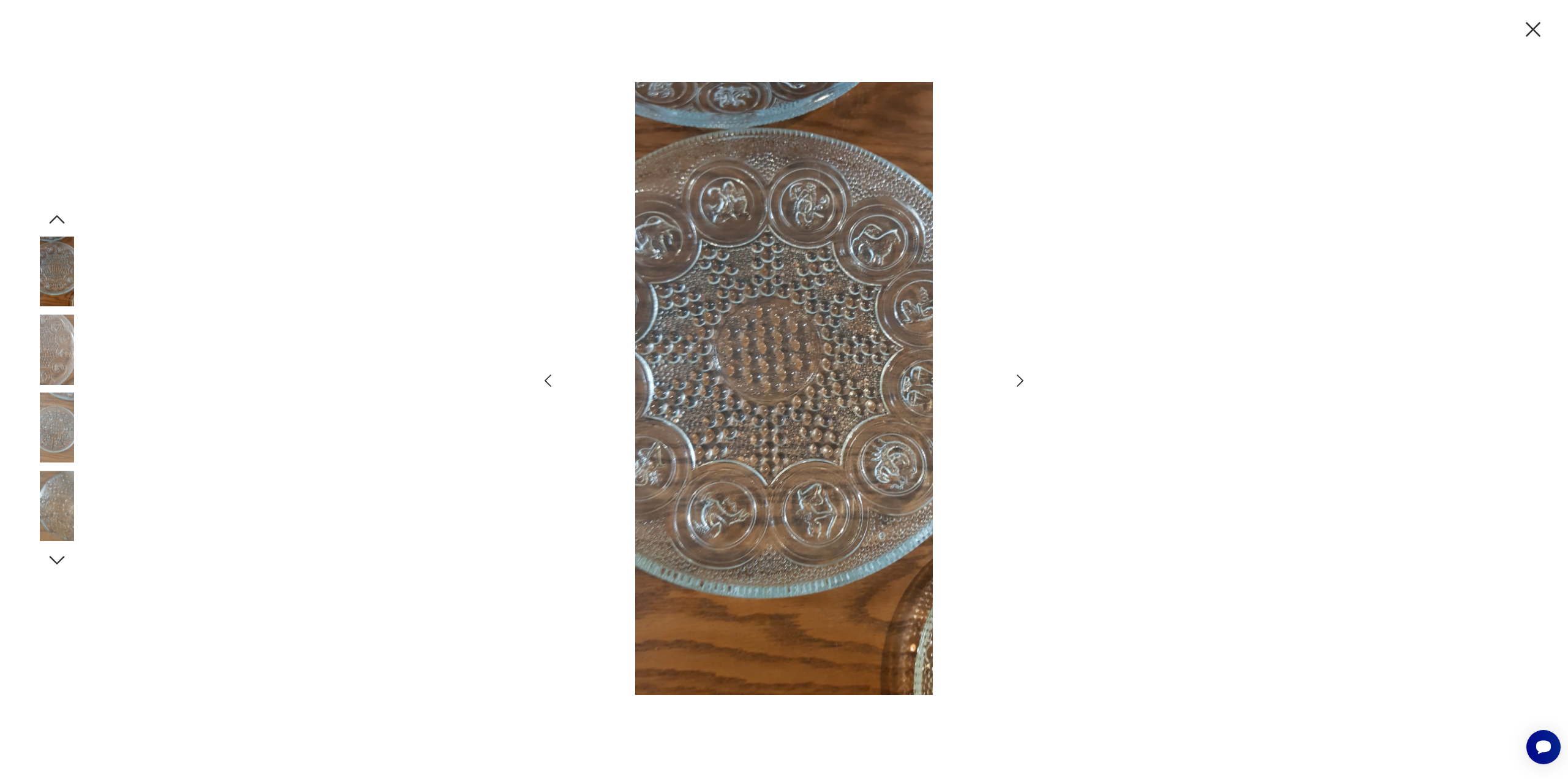
click at [1018, 381] on icon "button" at bounding box center [1020, 380] width 17 height 17
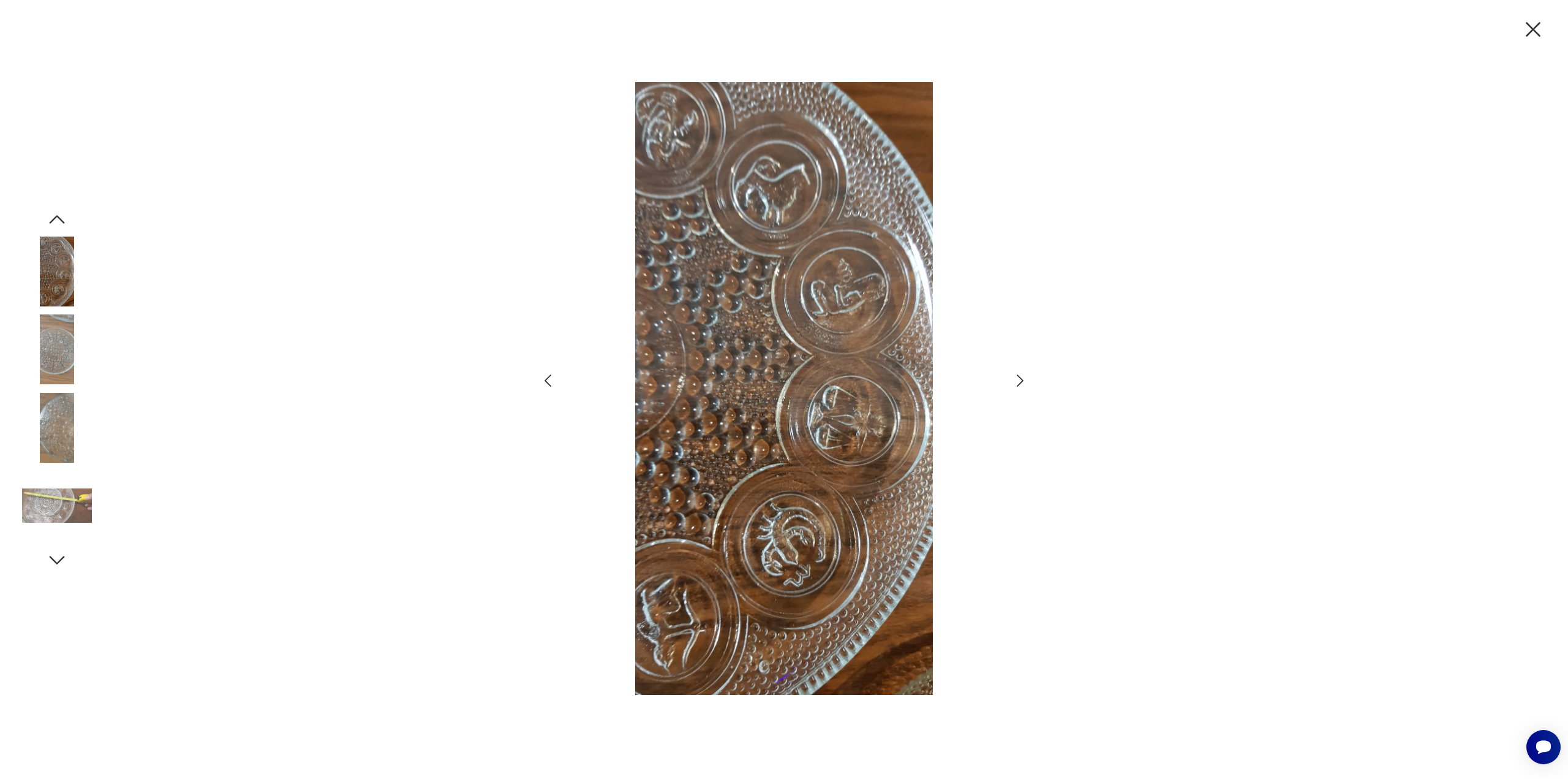
click at [1018, 381] on icon "button" at bounding box center [1020, 380] width 17 height 17
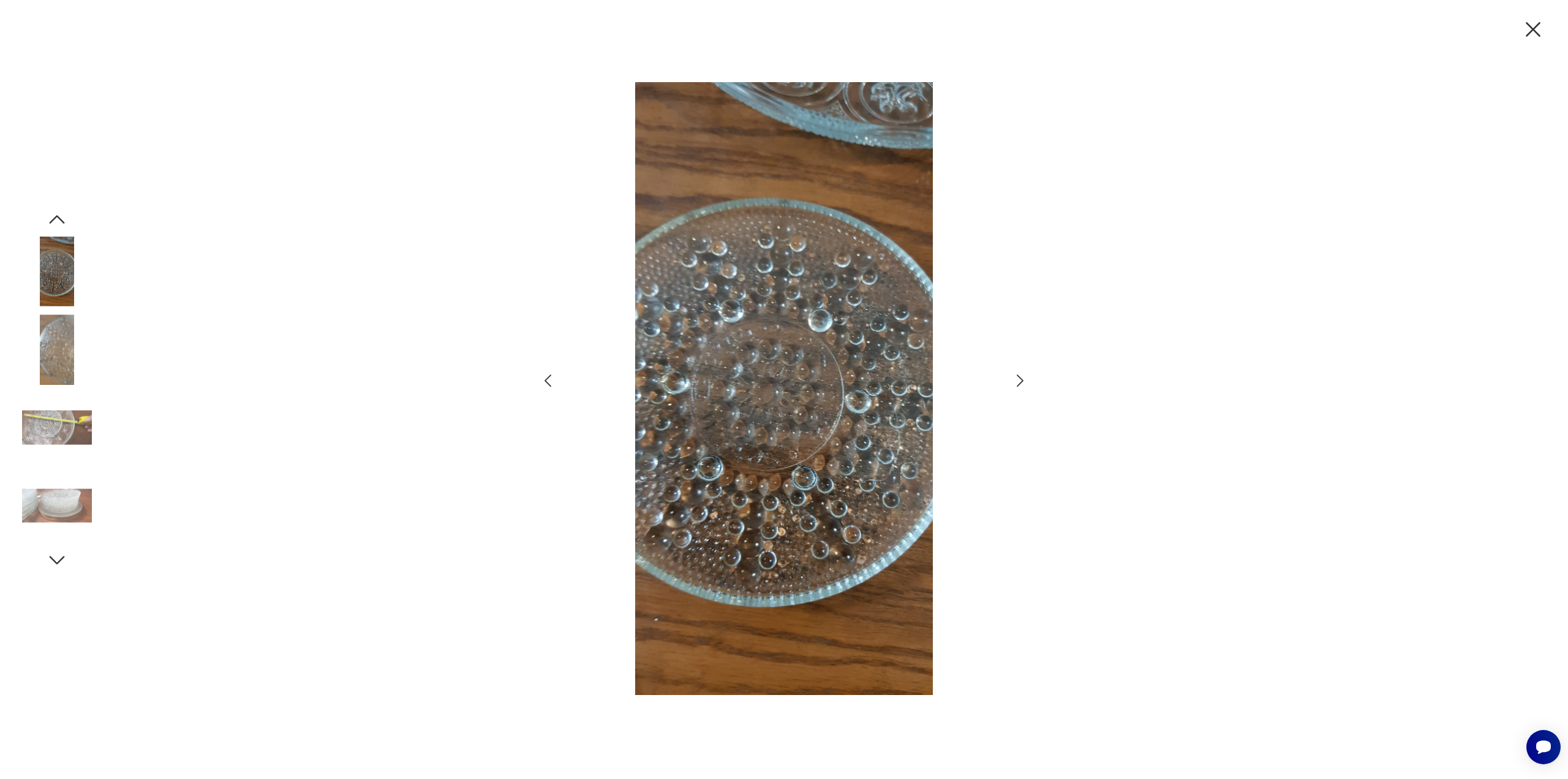
click at [1018, 381] on icon "button" at bounding box center [1020, 380] width 17 height 17
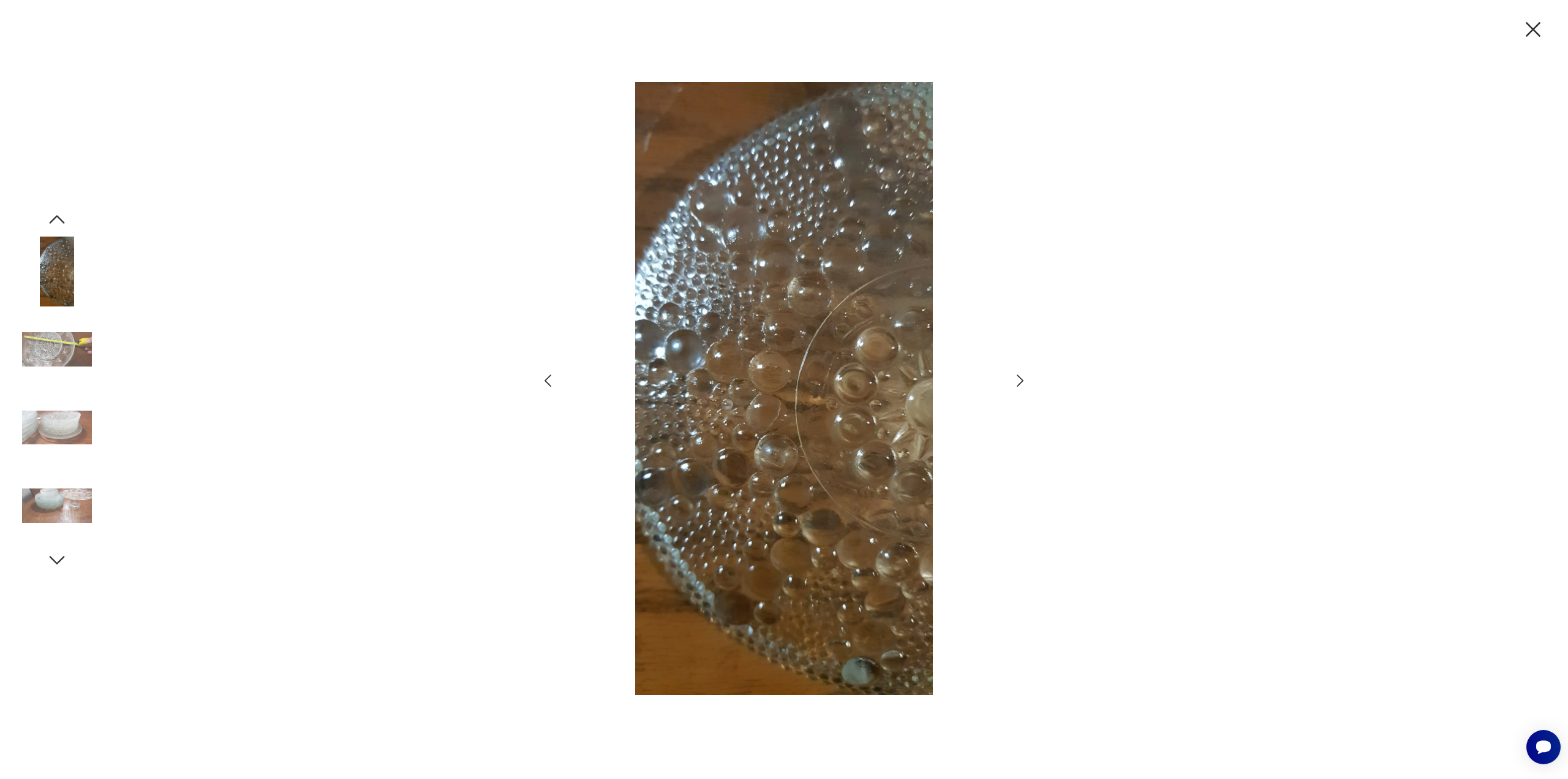
click at [1018, 381] on icon "button" at bounding box center [1020, 380] width 17 height 17
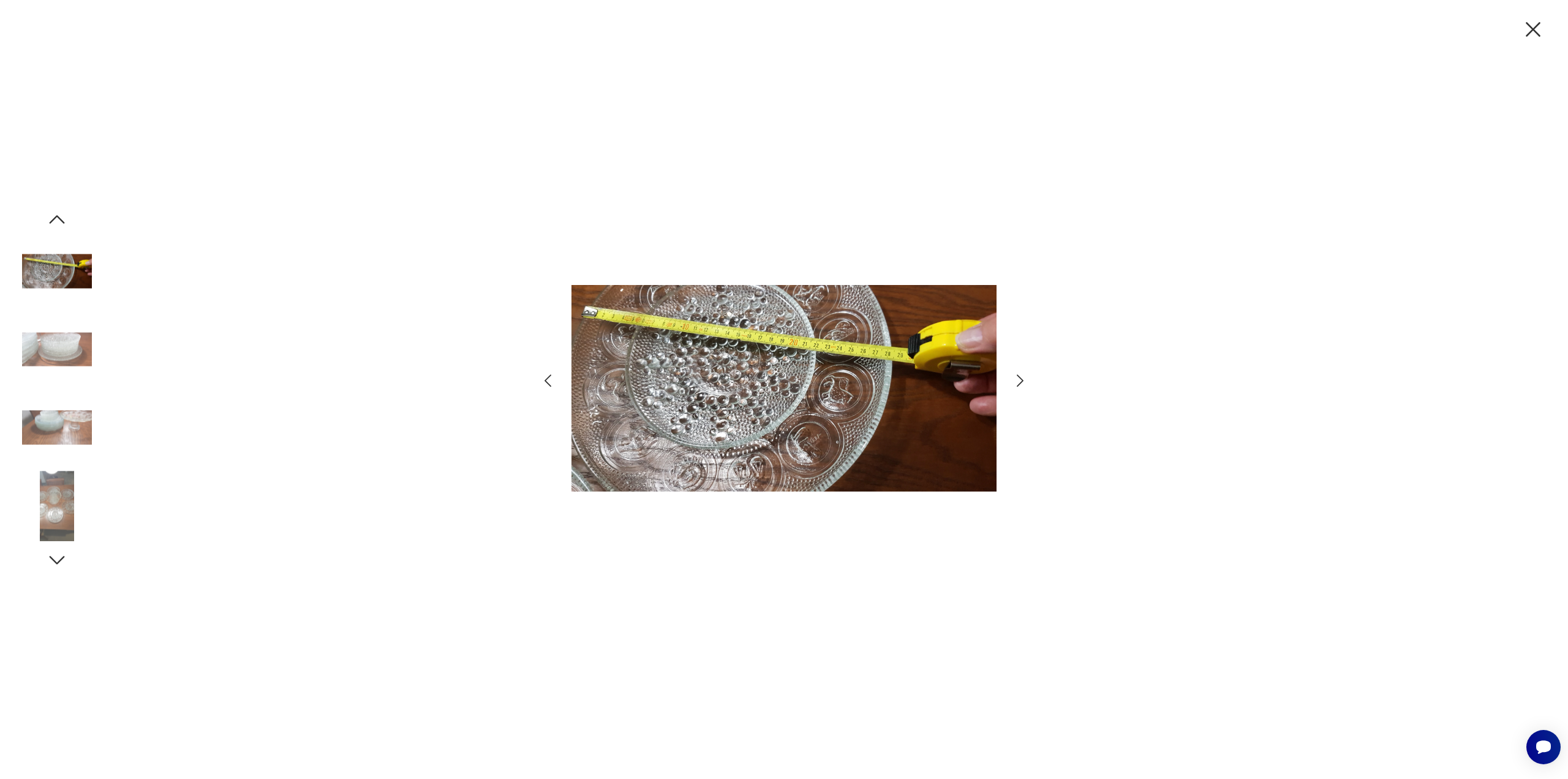
click at [1018, 381] on icon "button" at bounding box center [1020, 380] width 17 height 17
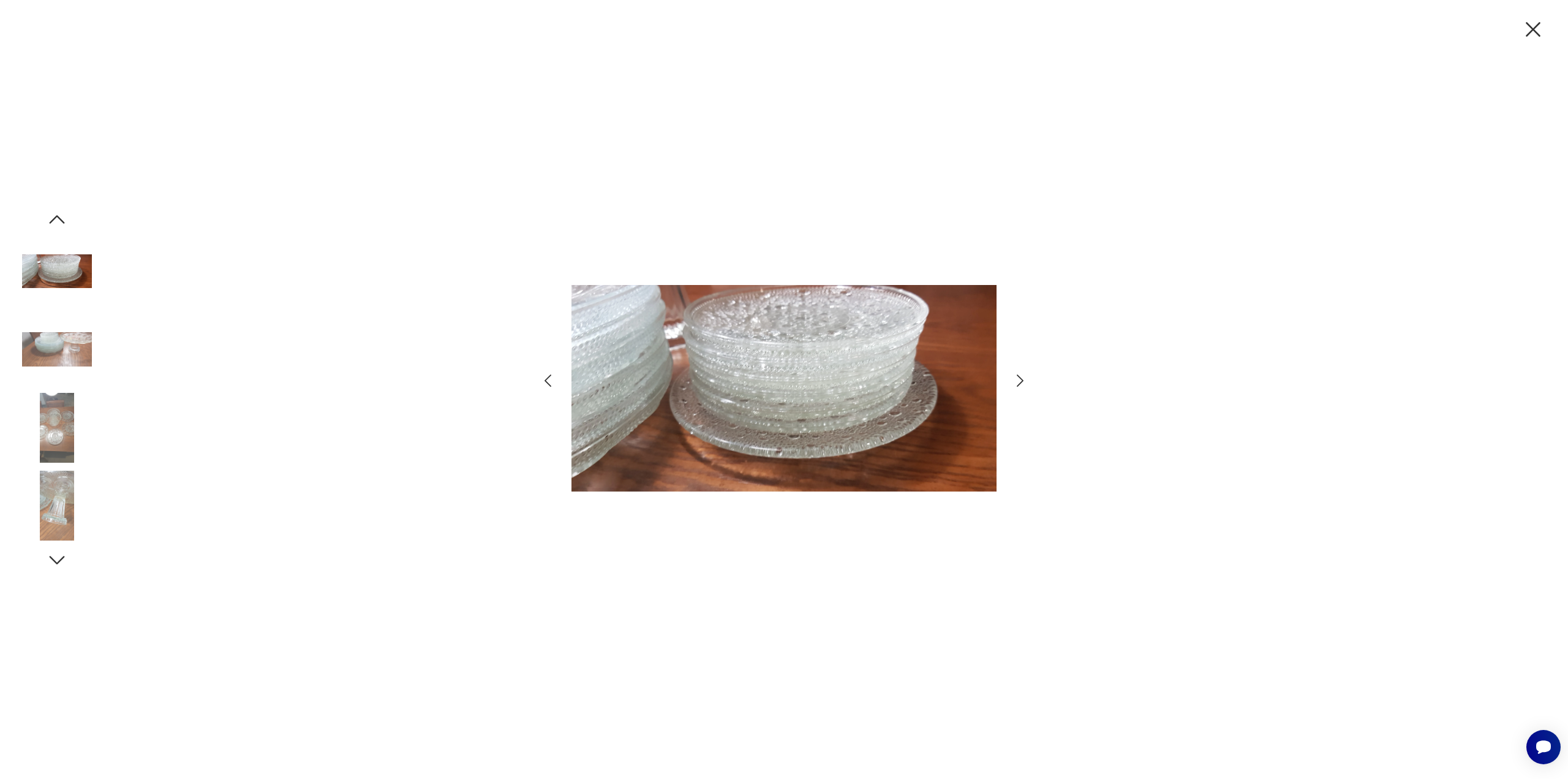
click at [1018, 381] on icon "button" at bounding box center [1020, 380] width 17 height 17
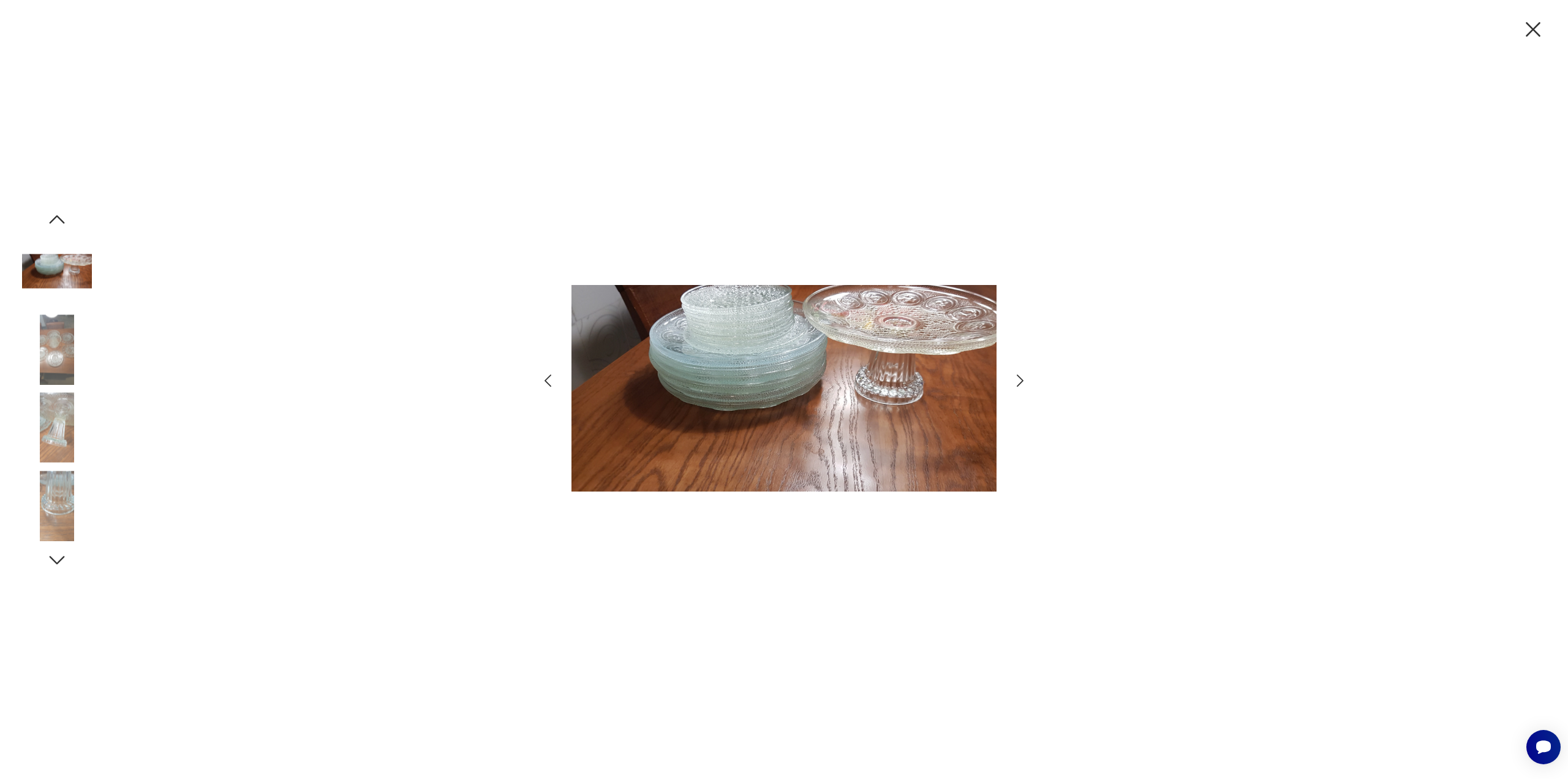
click at [1018, 381] on icon "button" at bounding box center [1020, 380] width 17 height 17
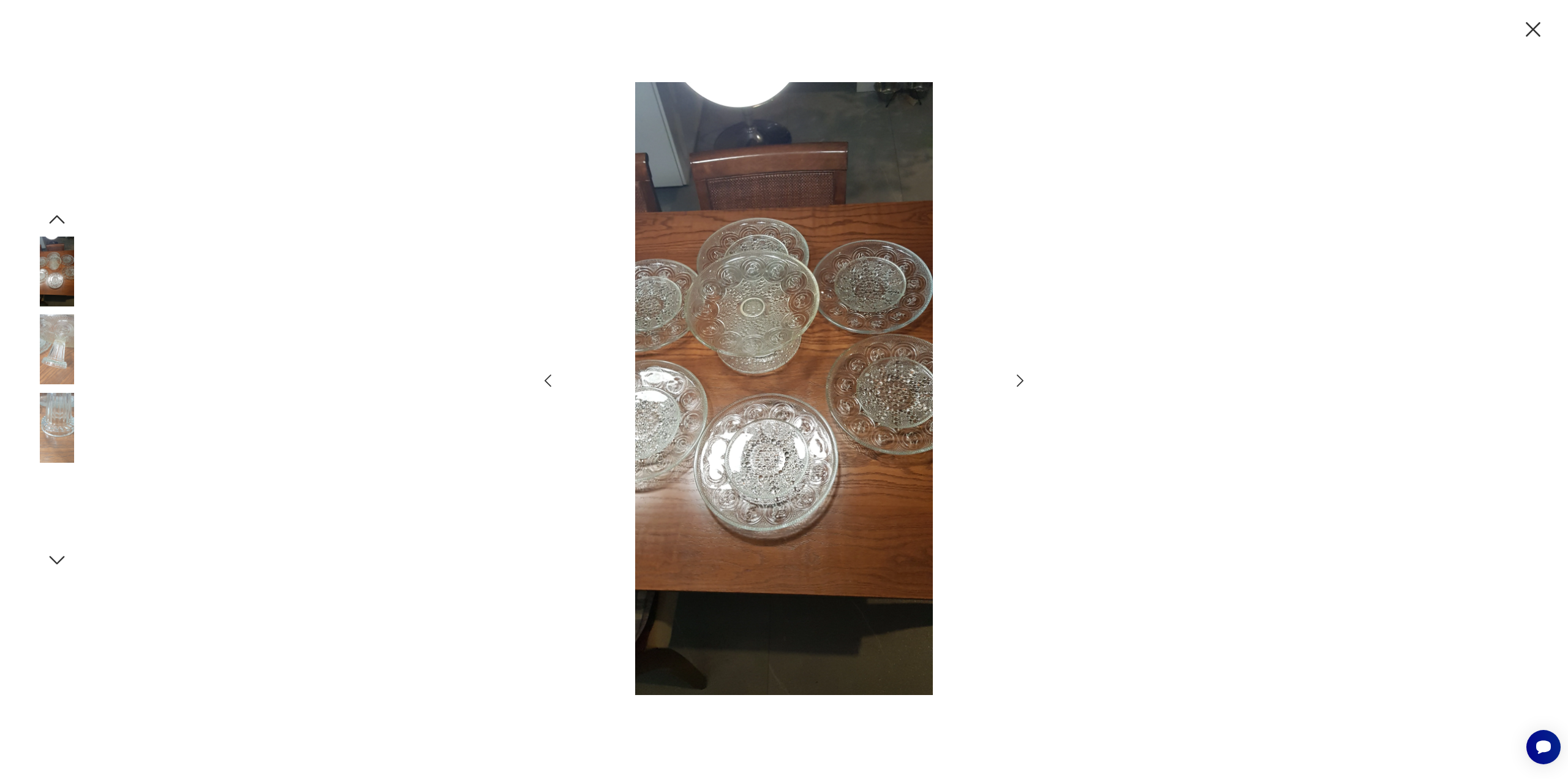
click at [1018, 381] on icon "button" at bounding box center [1020, 380] width 17 height 17
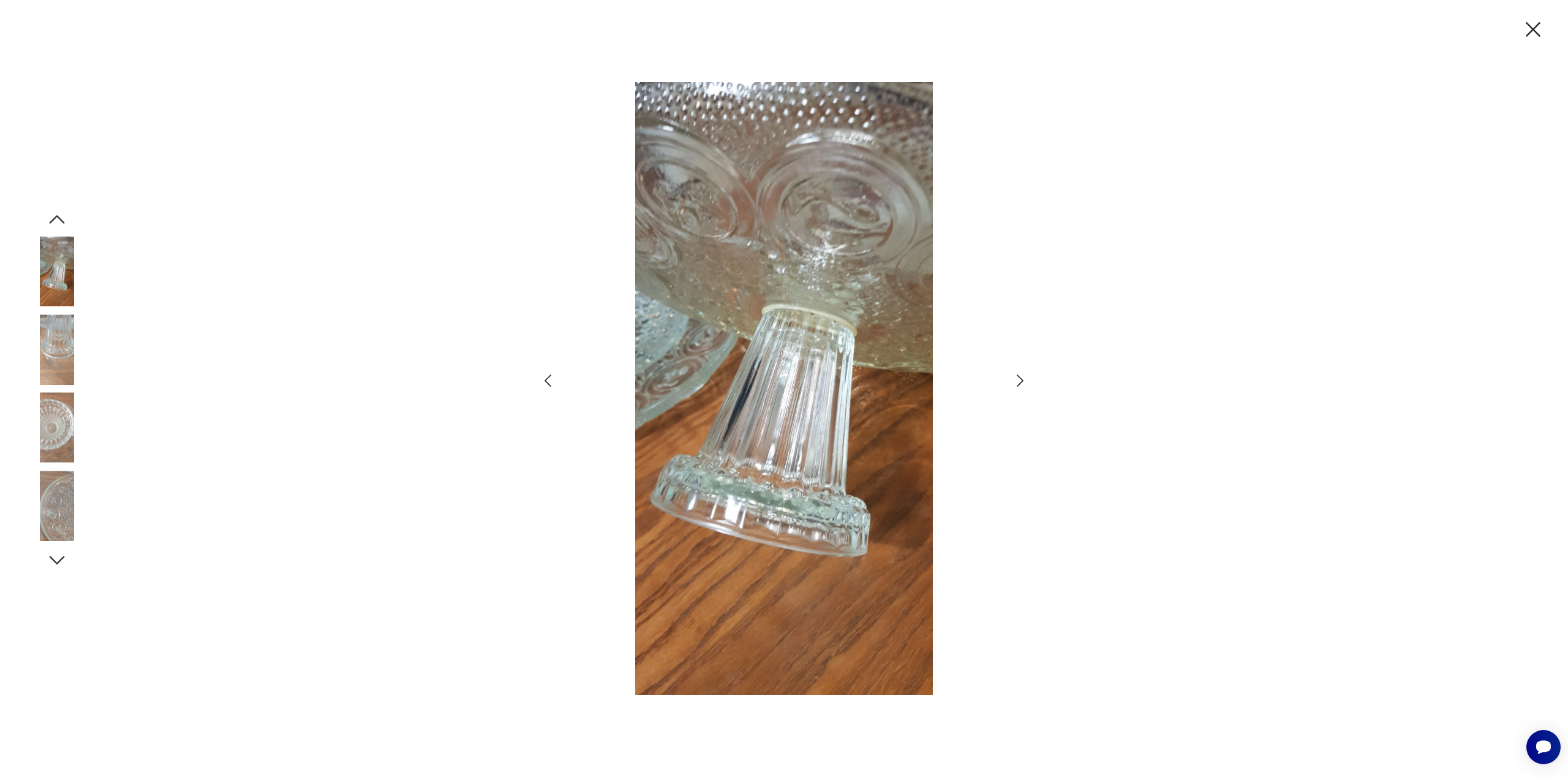
click at [1018, 381] on icon "button" at bounding box center [1020, 380] width 17 height 17
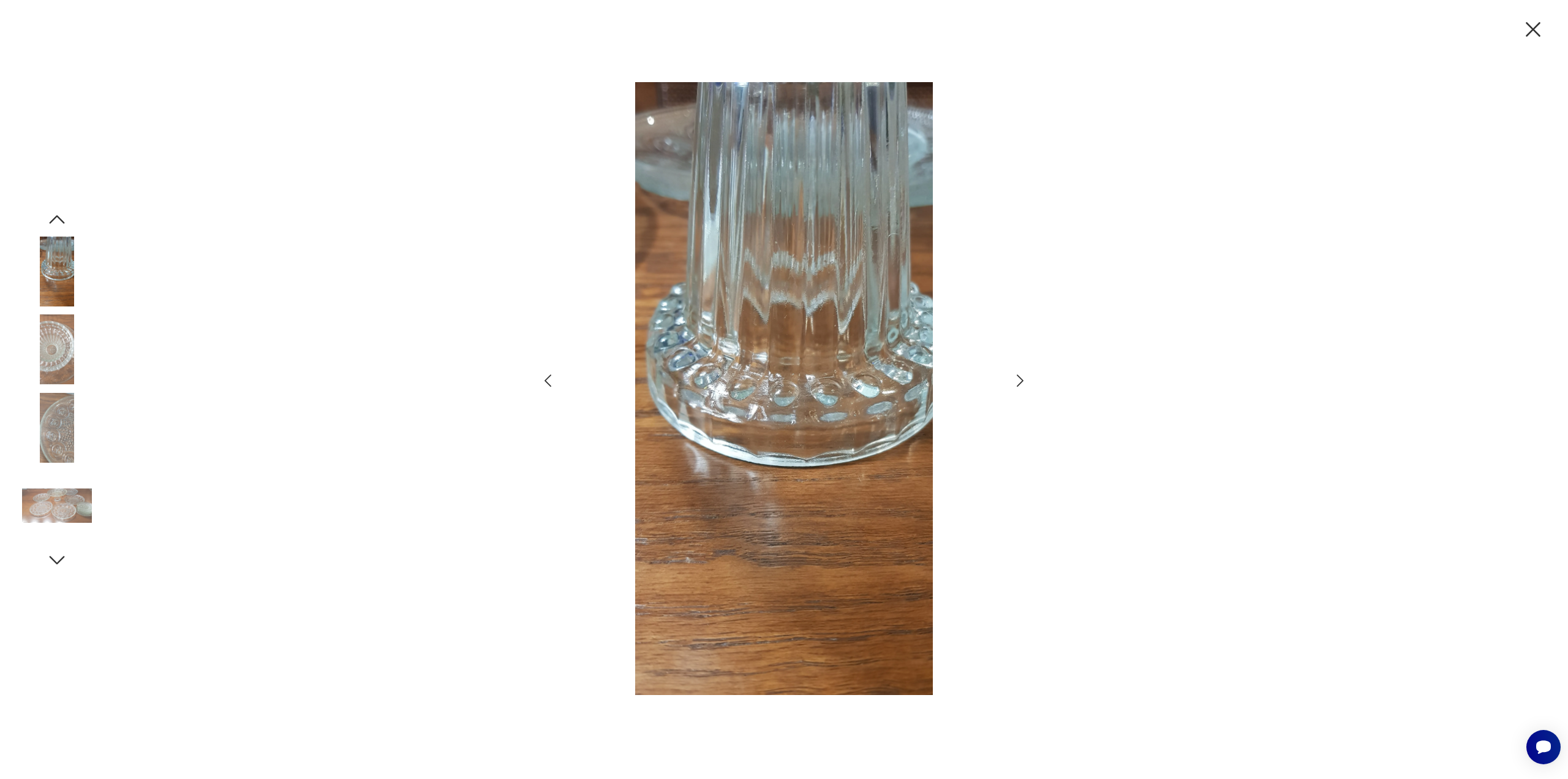
click at [1018, 381] on icon "button" at bounding box center [1020, 380] width 17 height 17
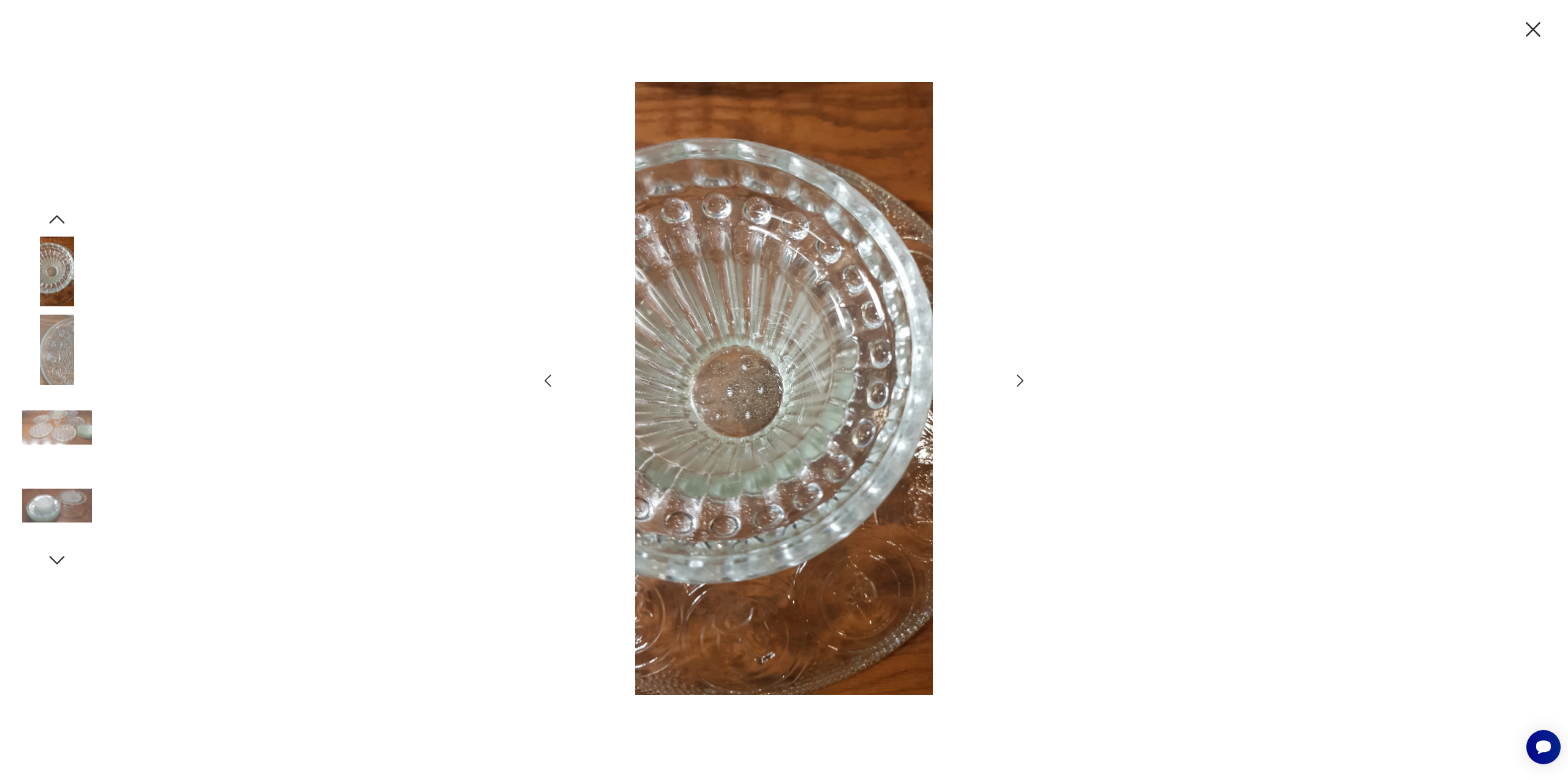
click at [1018, 381] on icon "button" at bounding box center [1020, 380] width 17 height 17
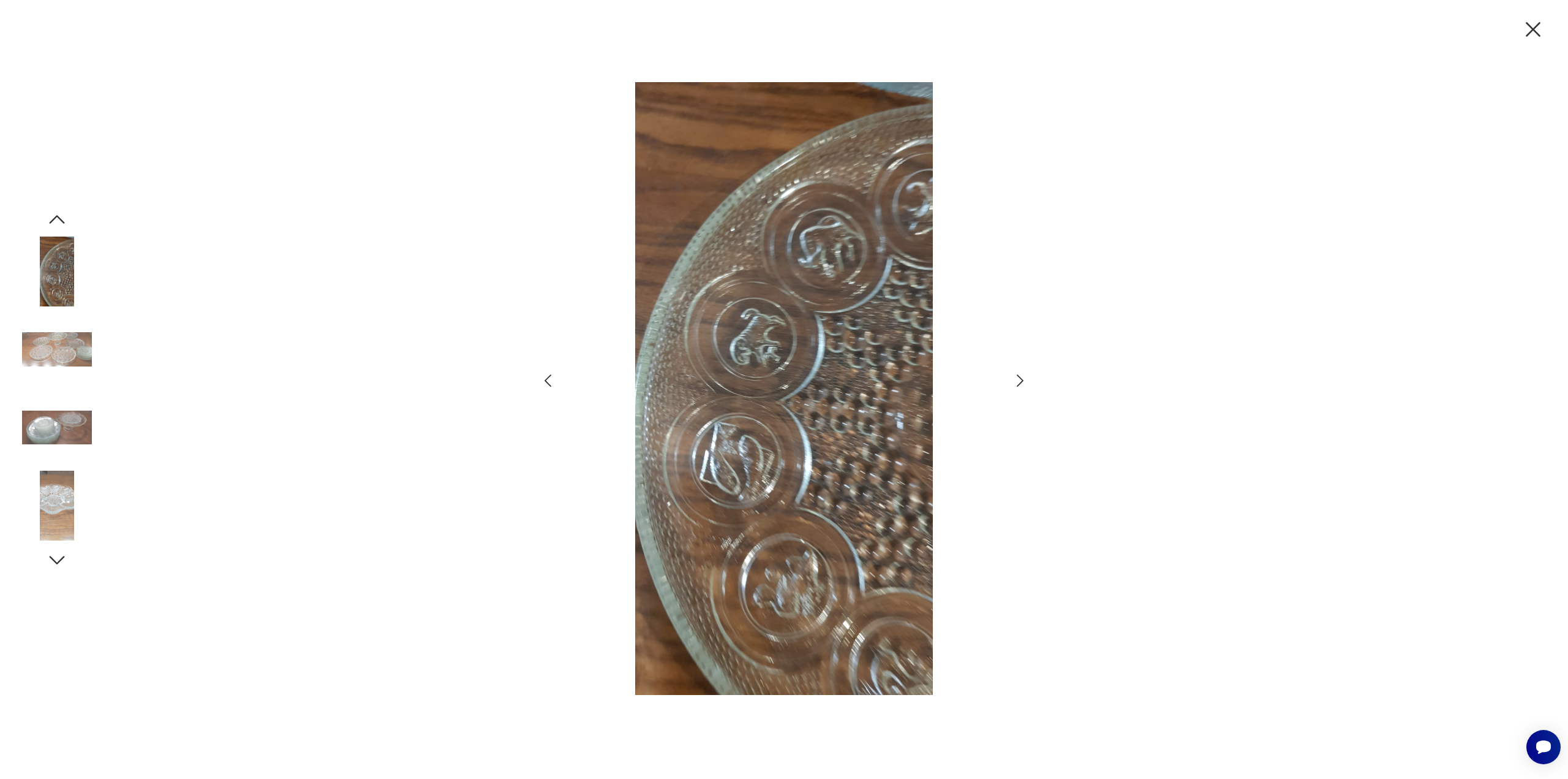
click at [1018, 381] on icon "button" at bounding box center [1020, 380] width 17 height 17
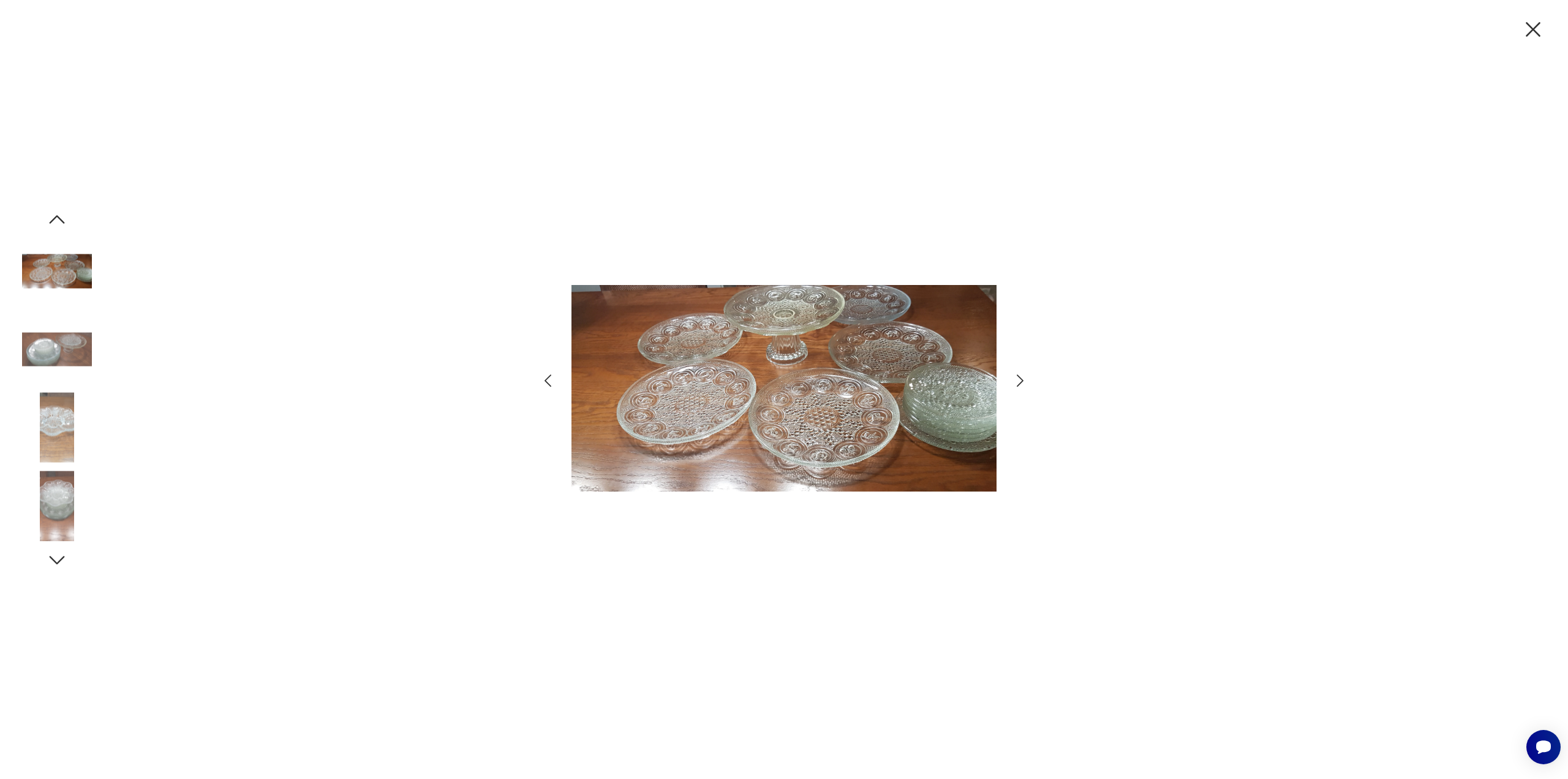
click at [1018, 381] on icon "button" at bounding box center [1020, 380] width 17 height 17
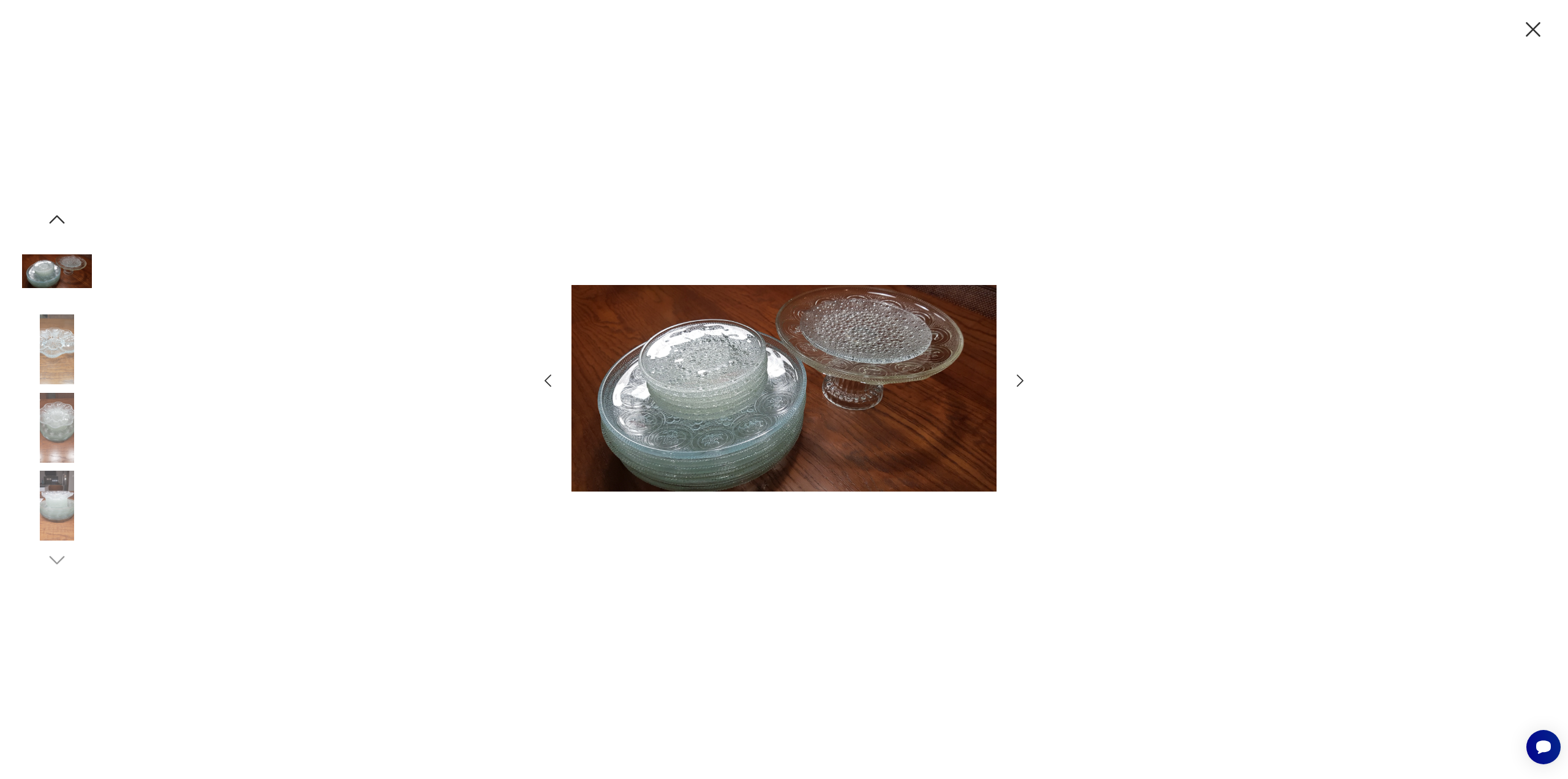
click at [1018, 381] on icon "button" at bounding box center [1020, 380] width 17 height 17
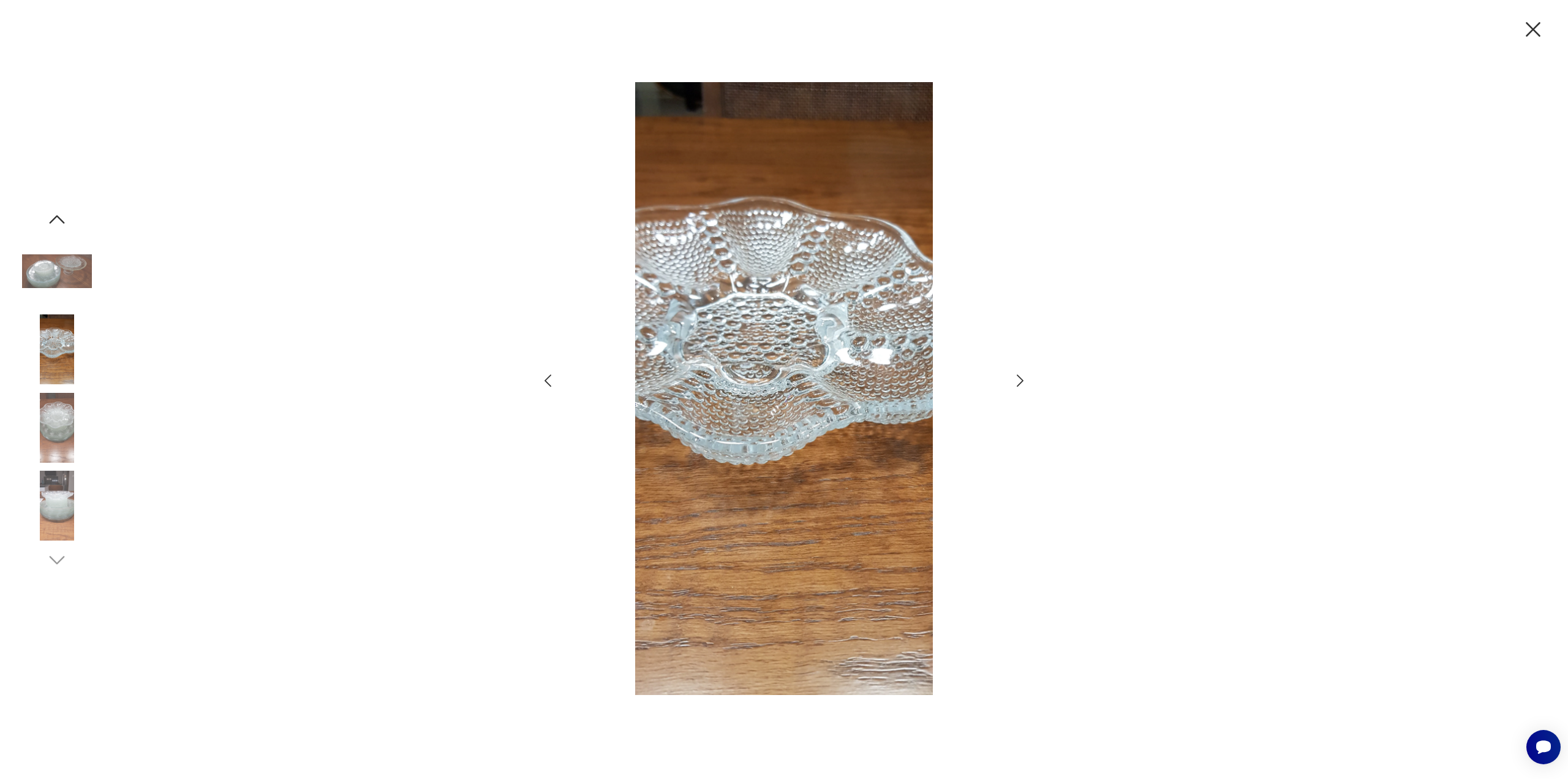
click at [1018, 381] on icon "button" at bounding box center [1020, 380] width 17 height 17
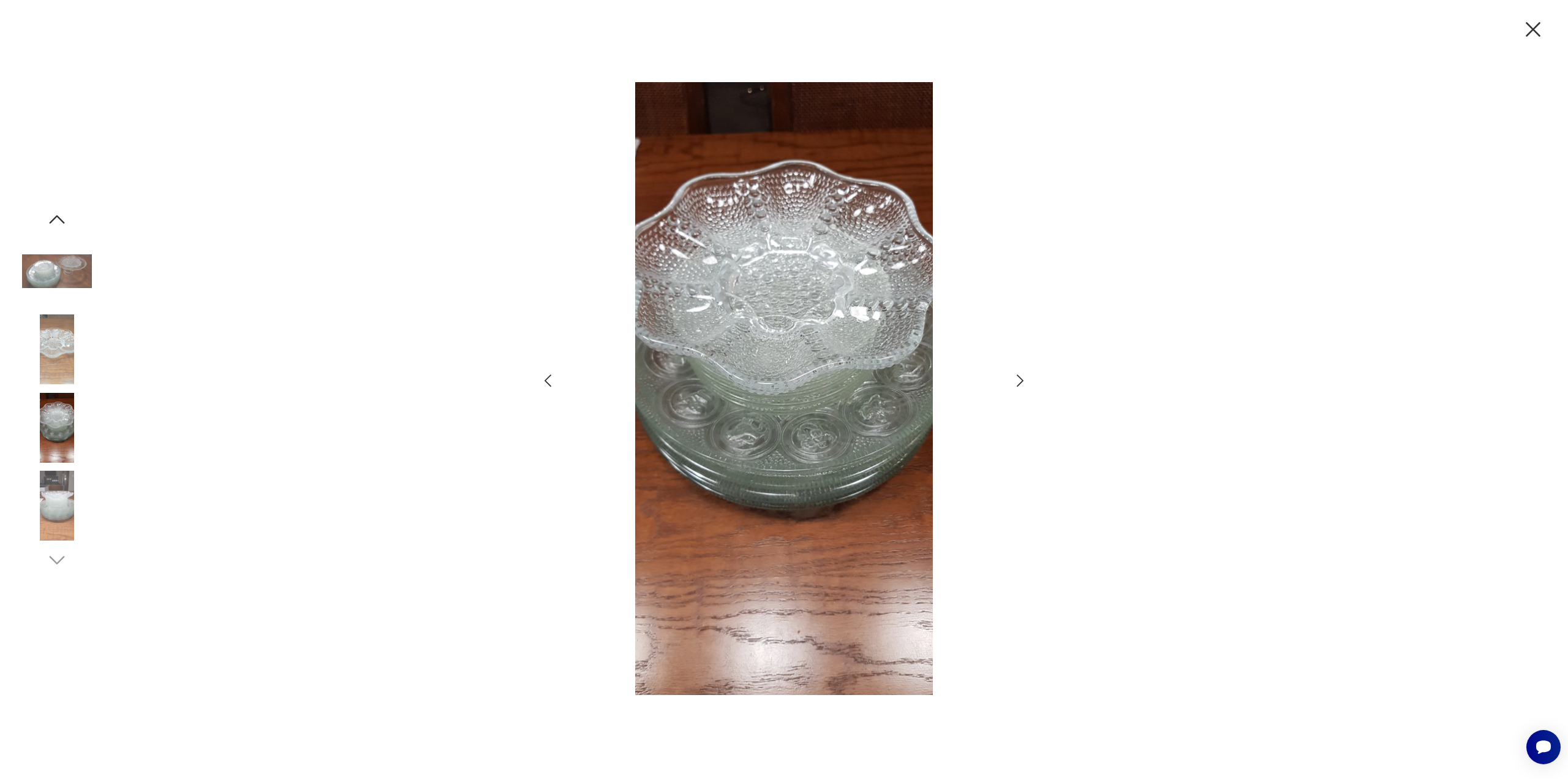
click at [1018, 381] on icon "button" at bounding box center [1020, 380] width 17 height 17
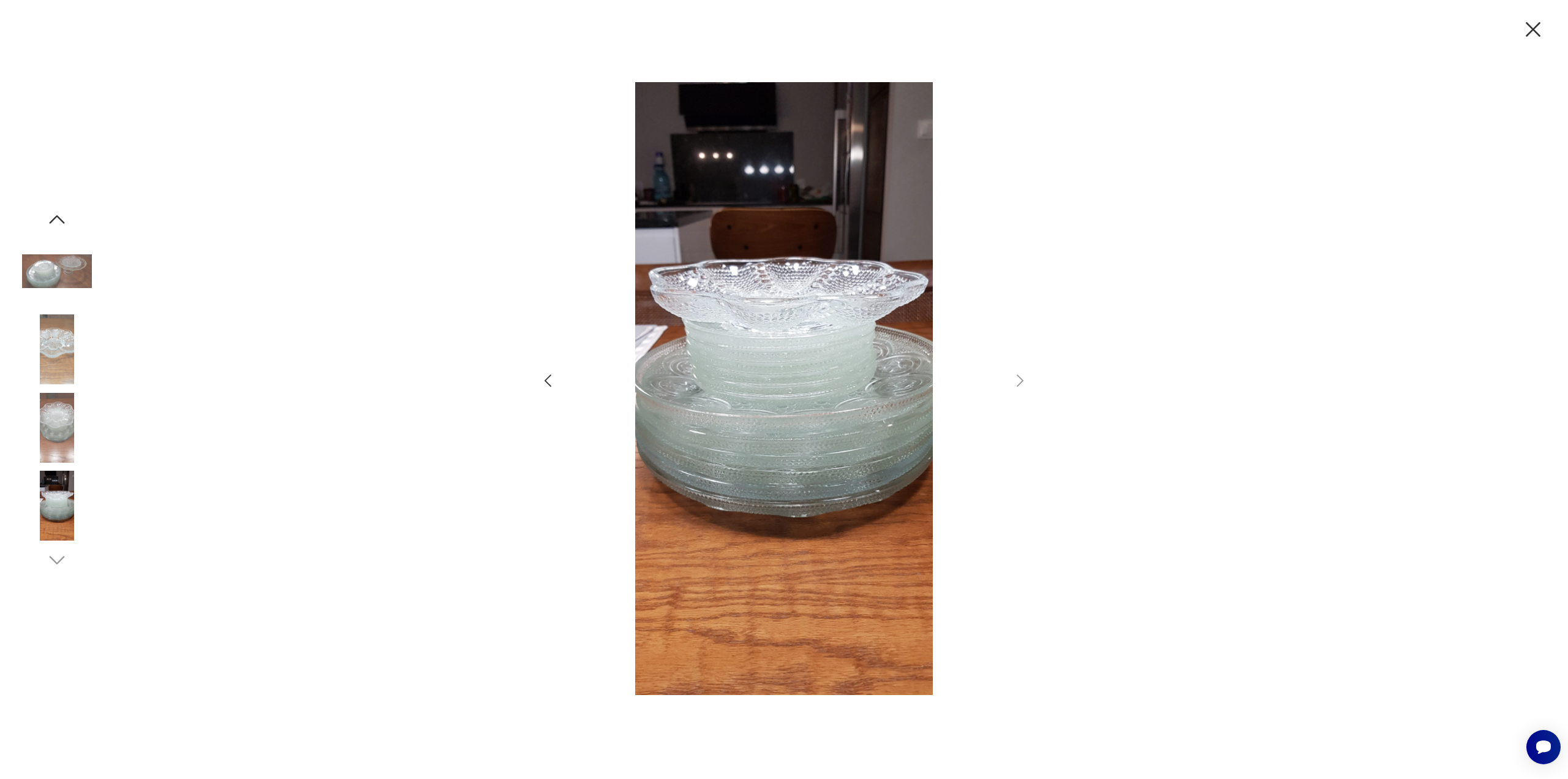
click at [1529, 29] on icon "button" at bounding box center [1534, 30] width 26 height 26
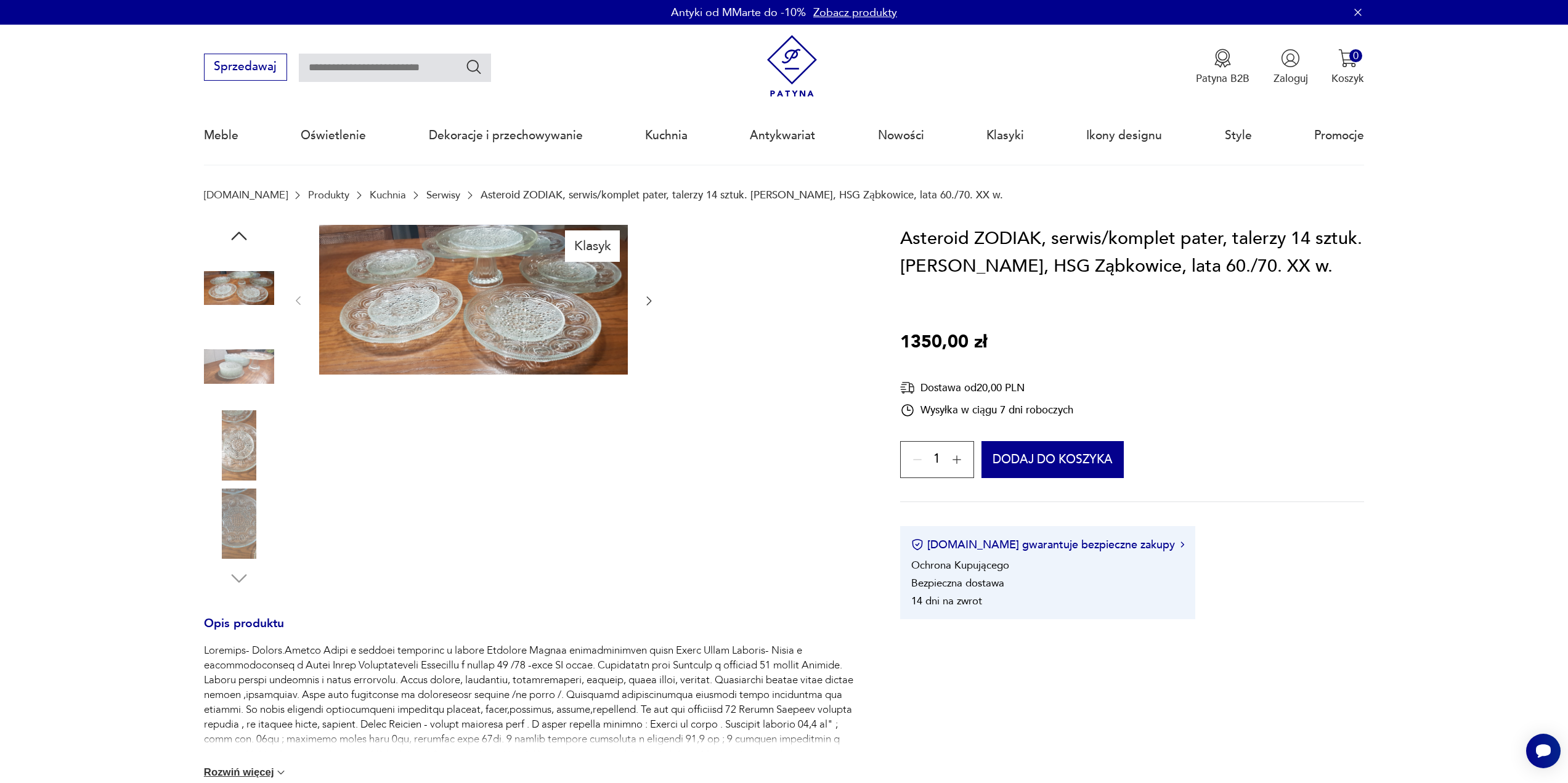
drag, startPoint x: 1538, startPoint y: 29, endPoint x: 783, endPoint y: 369, distance: 828.0
click at [781, 370] on div "Klasyk" at bounding box center [534, 407] width 661 height 365
